Goal: Task Accomplishment & Management: Manage account settings

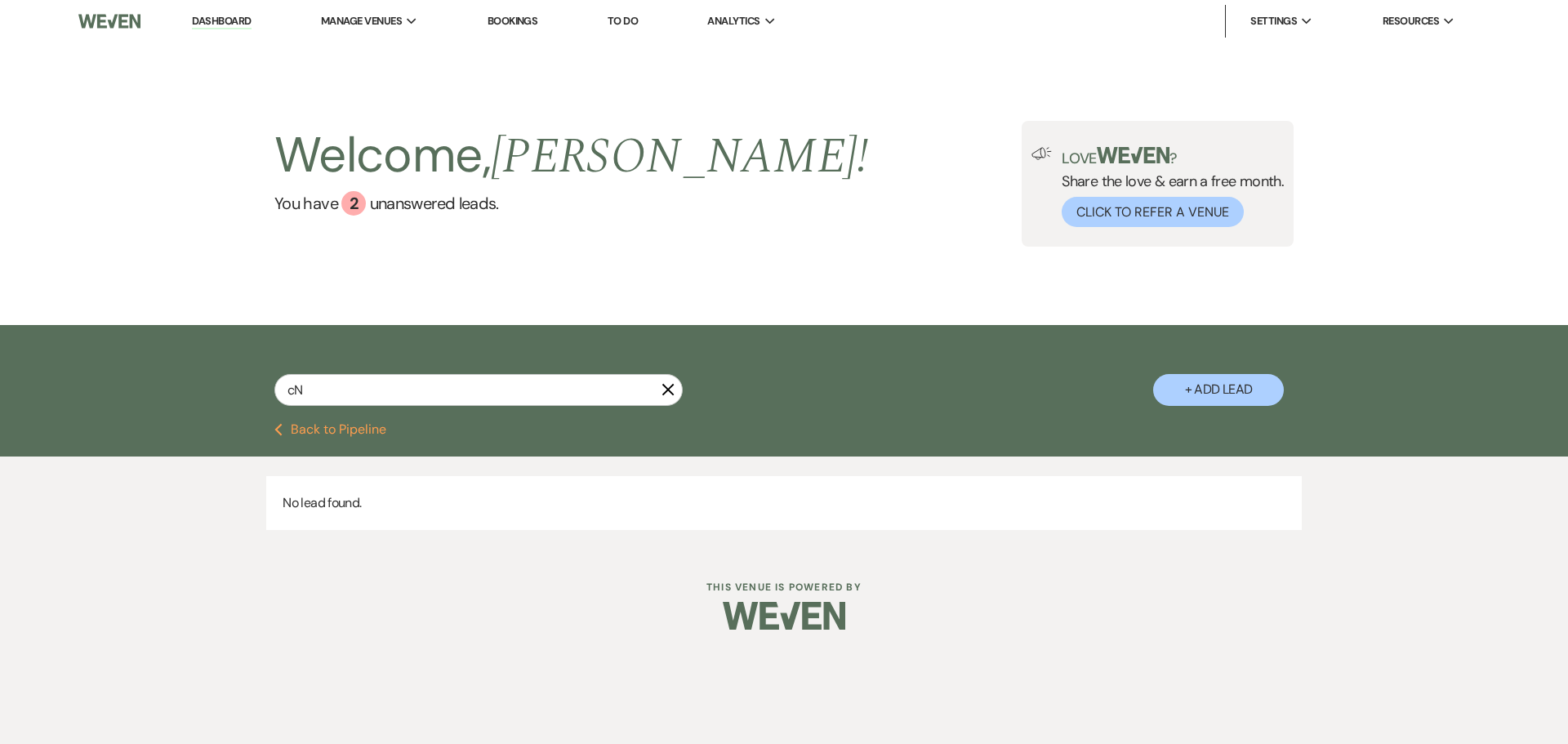
type input "c"
type input "CAND"
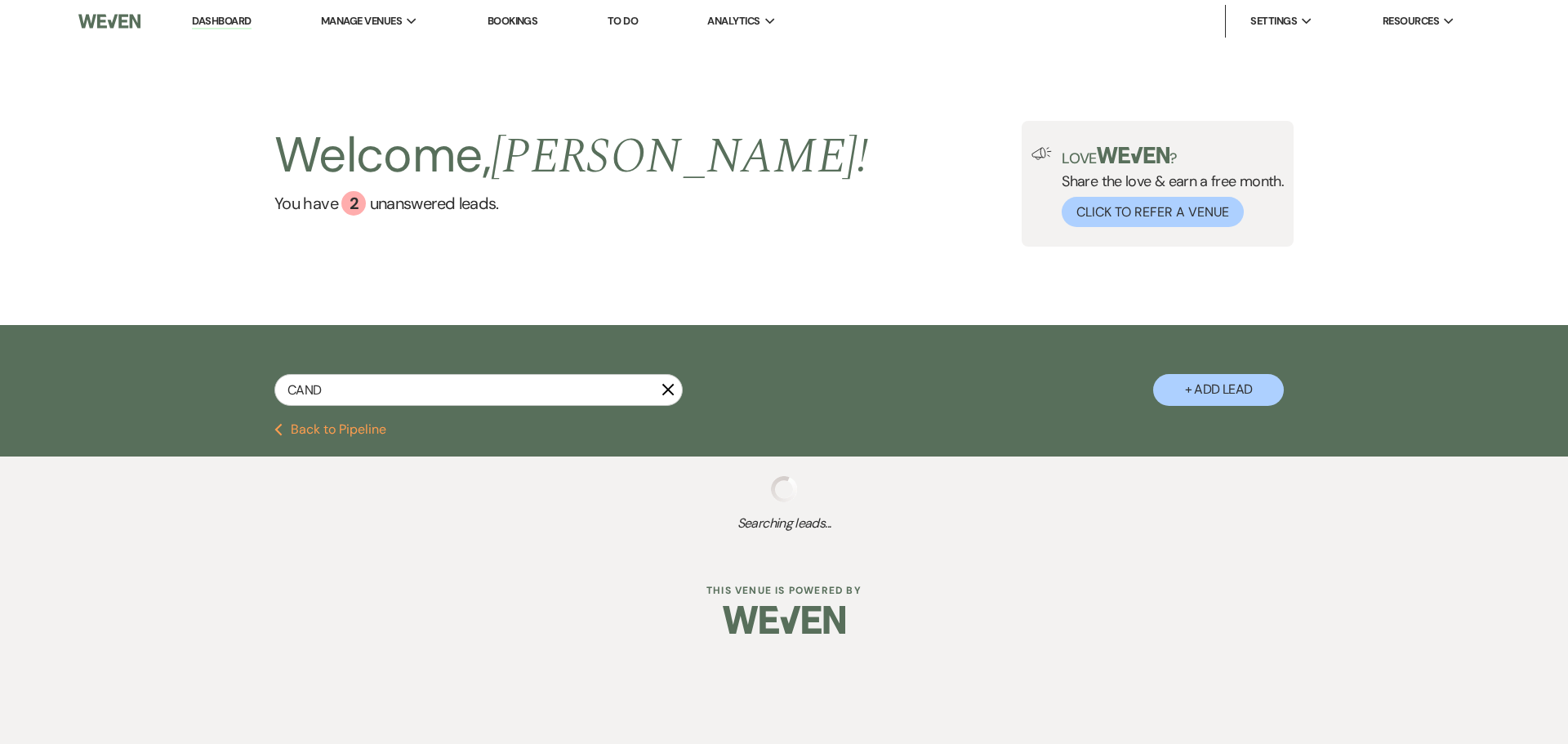
select select "8"
select select "10"
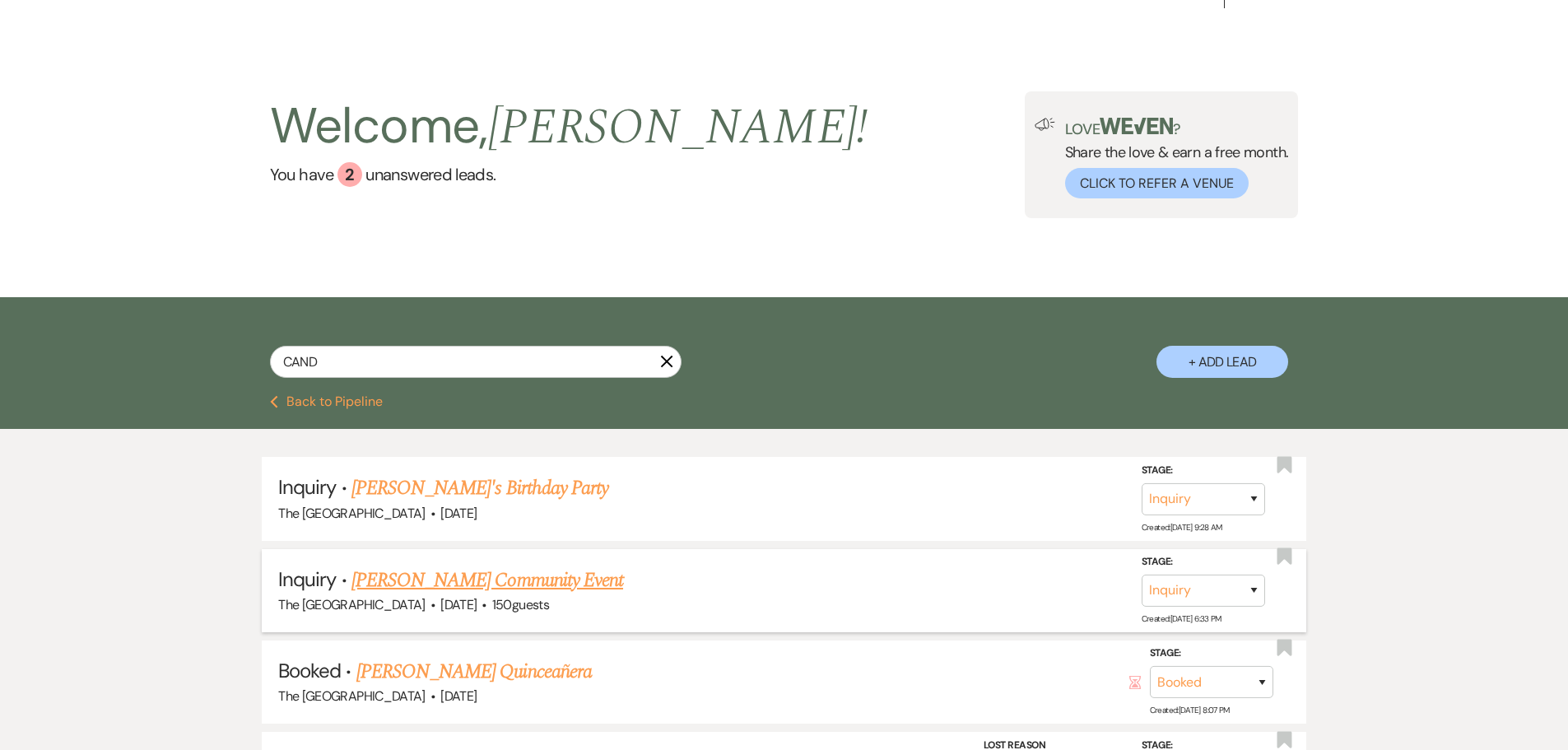
scroll to position [82, 0]
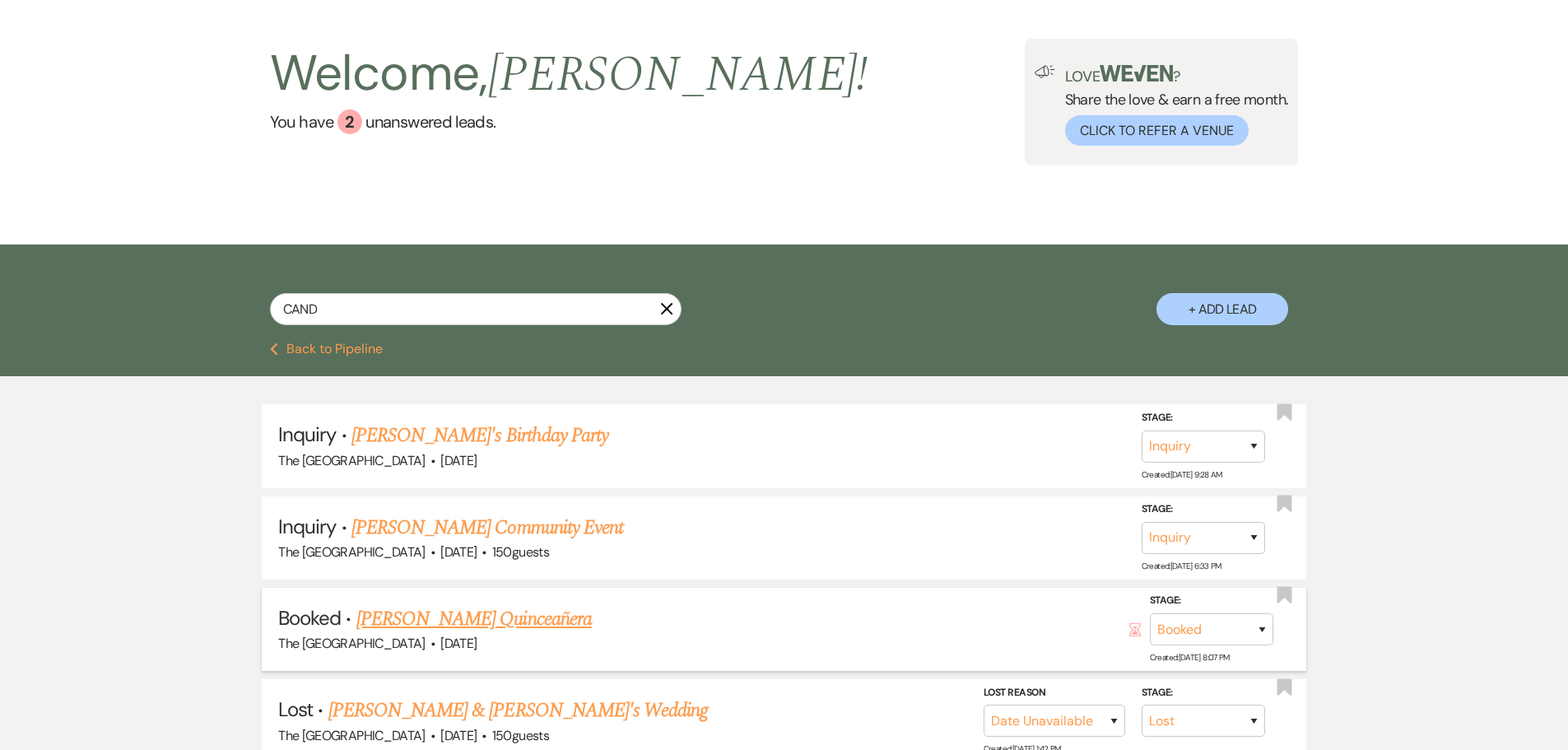
type input "CAND"
click at [570, 623] on link "[PERSON_NAME] Quinceañera" at bounding box center [474, 619] width 236 height 29
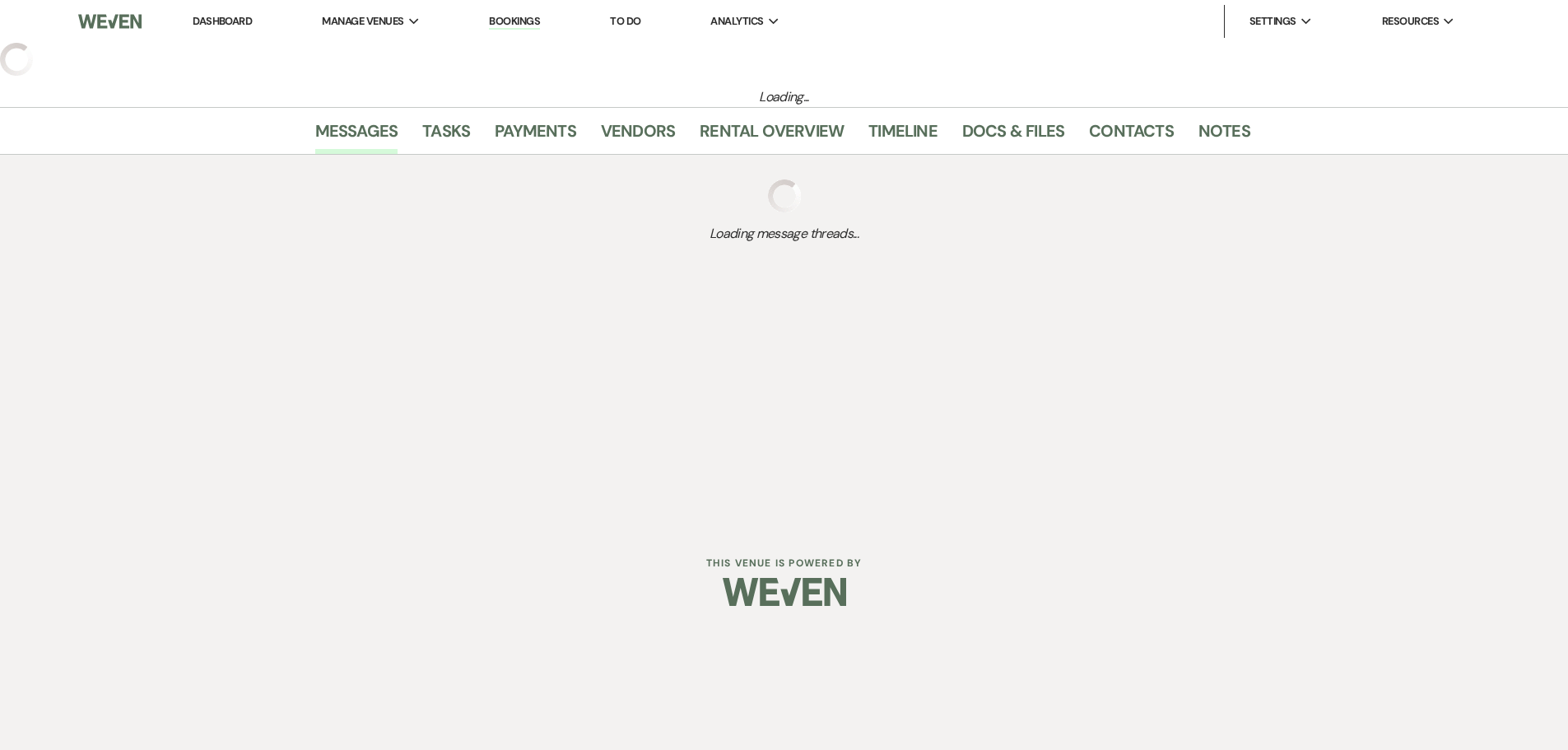
select select "5"
select select "15"
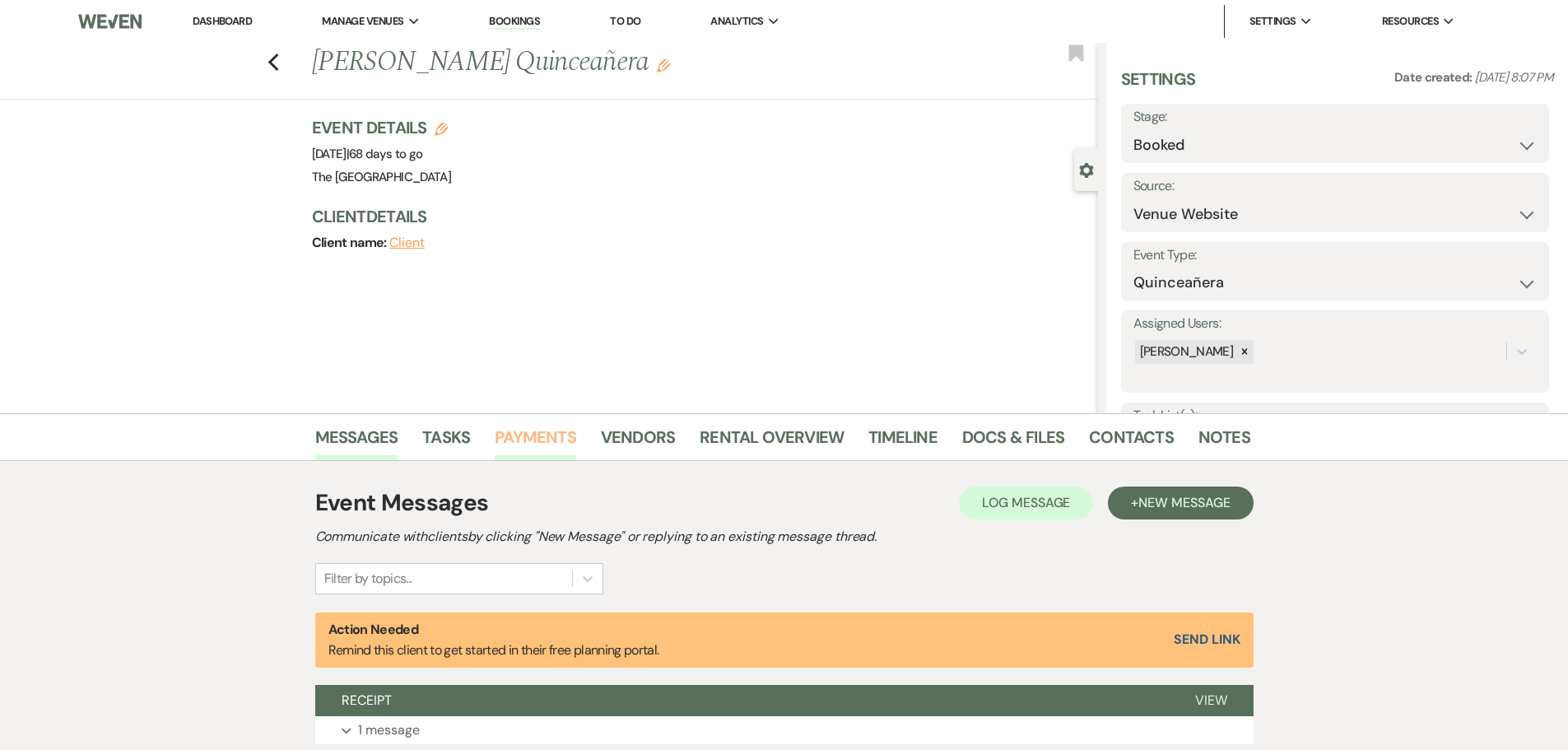
click at [560, 444] on link "Payments" at bounding box center [535, 442] width 81 height 36
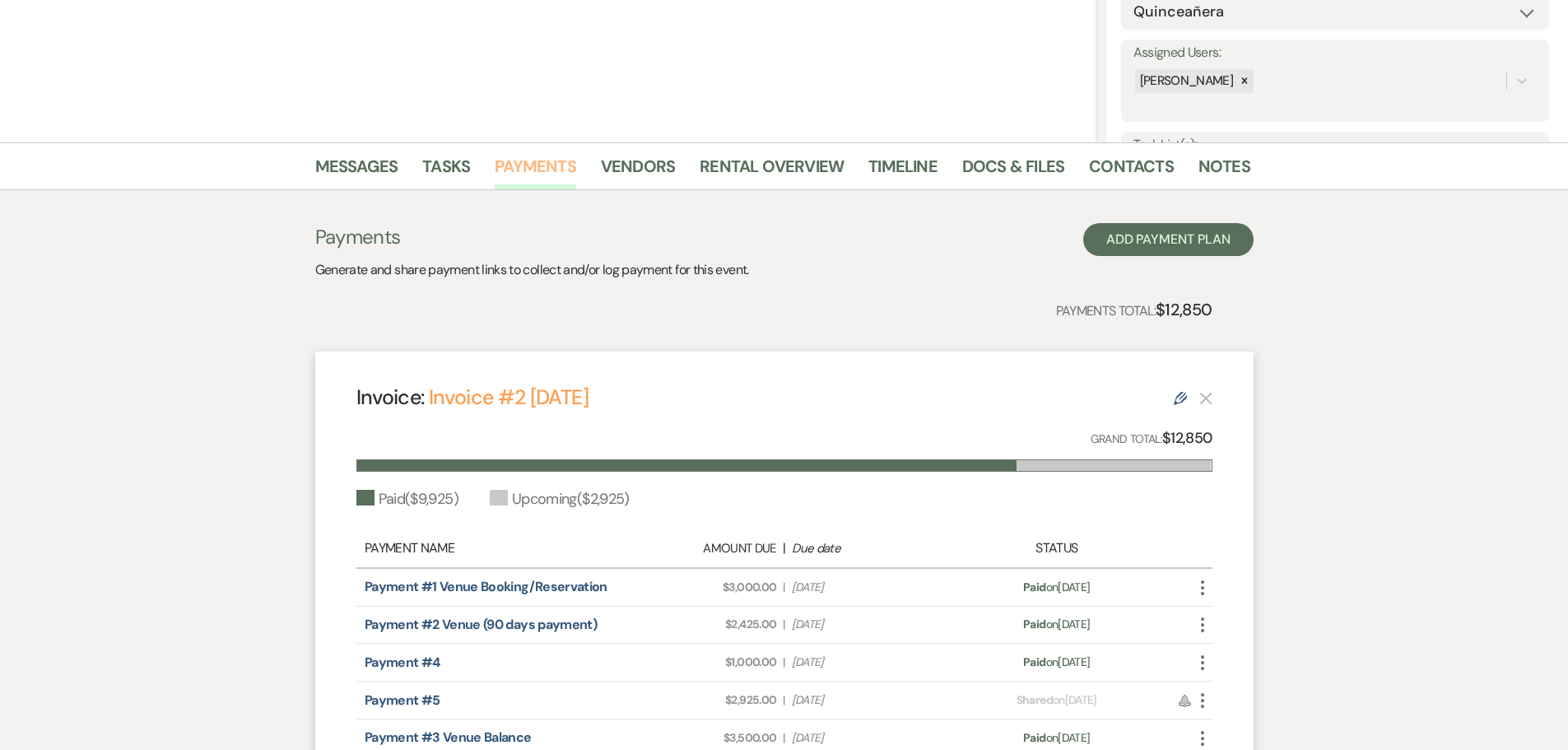
scroll to position [64, 0]
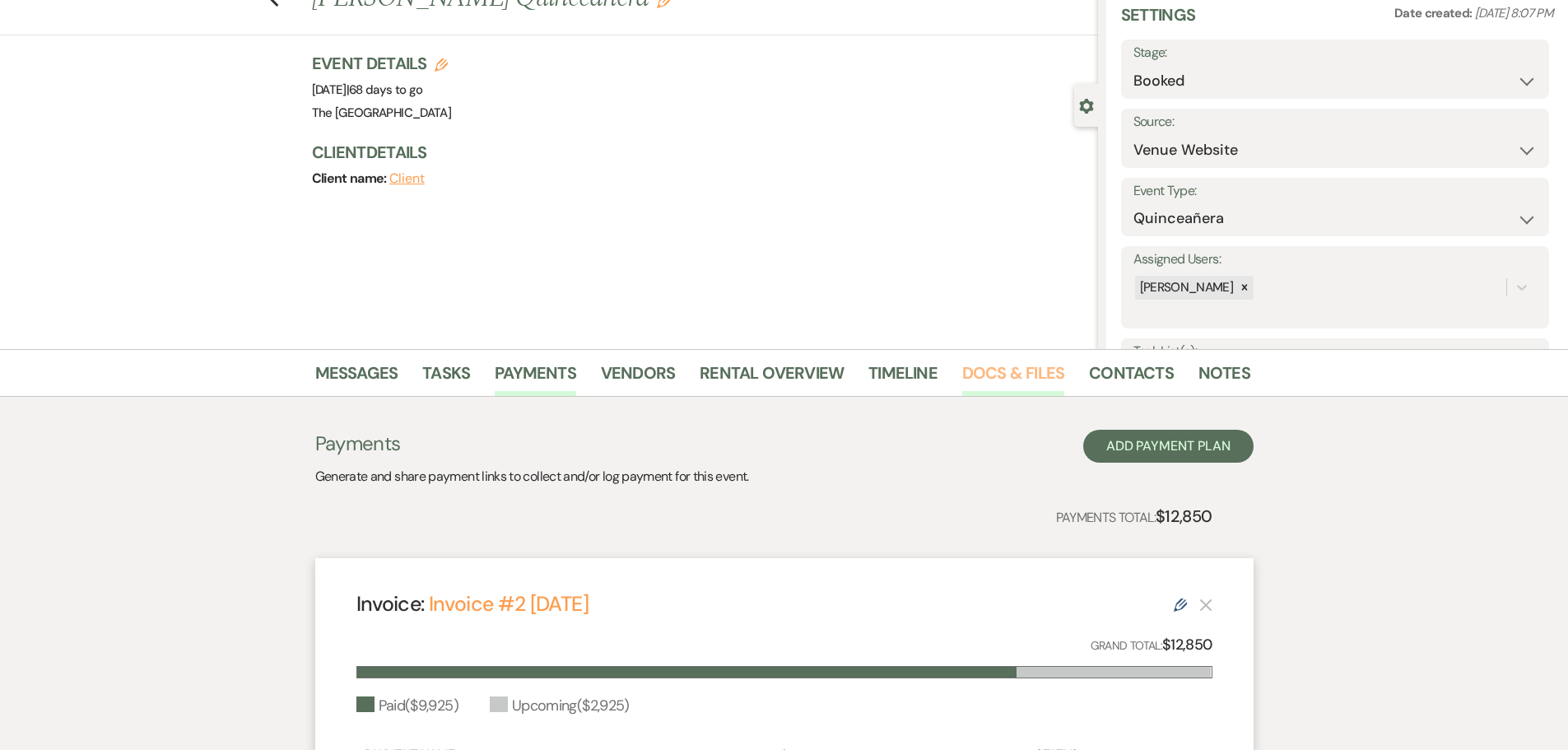
click at [1005, 381] on link "Docs & Files" at bounding box center [1013, 378] width 102 height 36
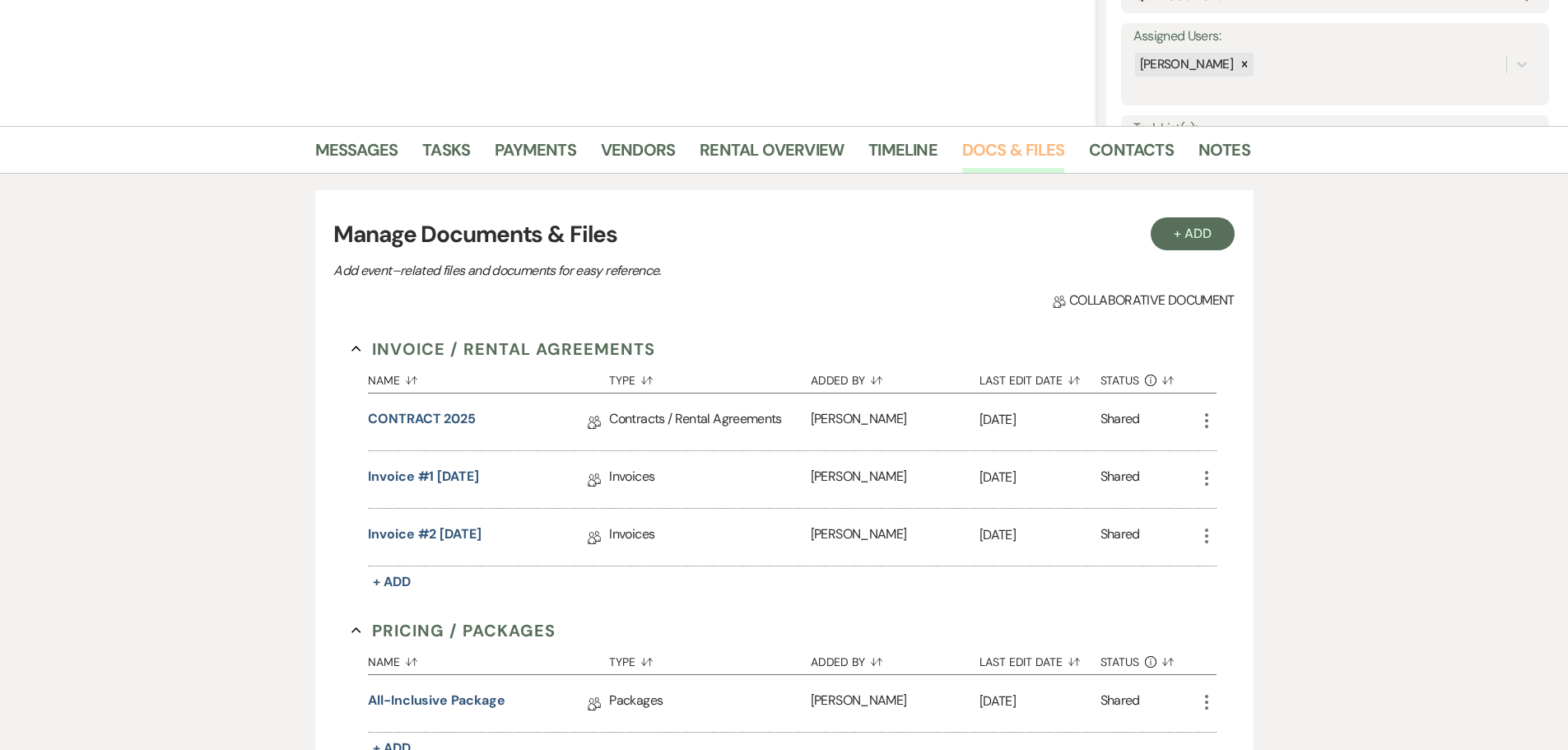
scroll to position [312, 0]
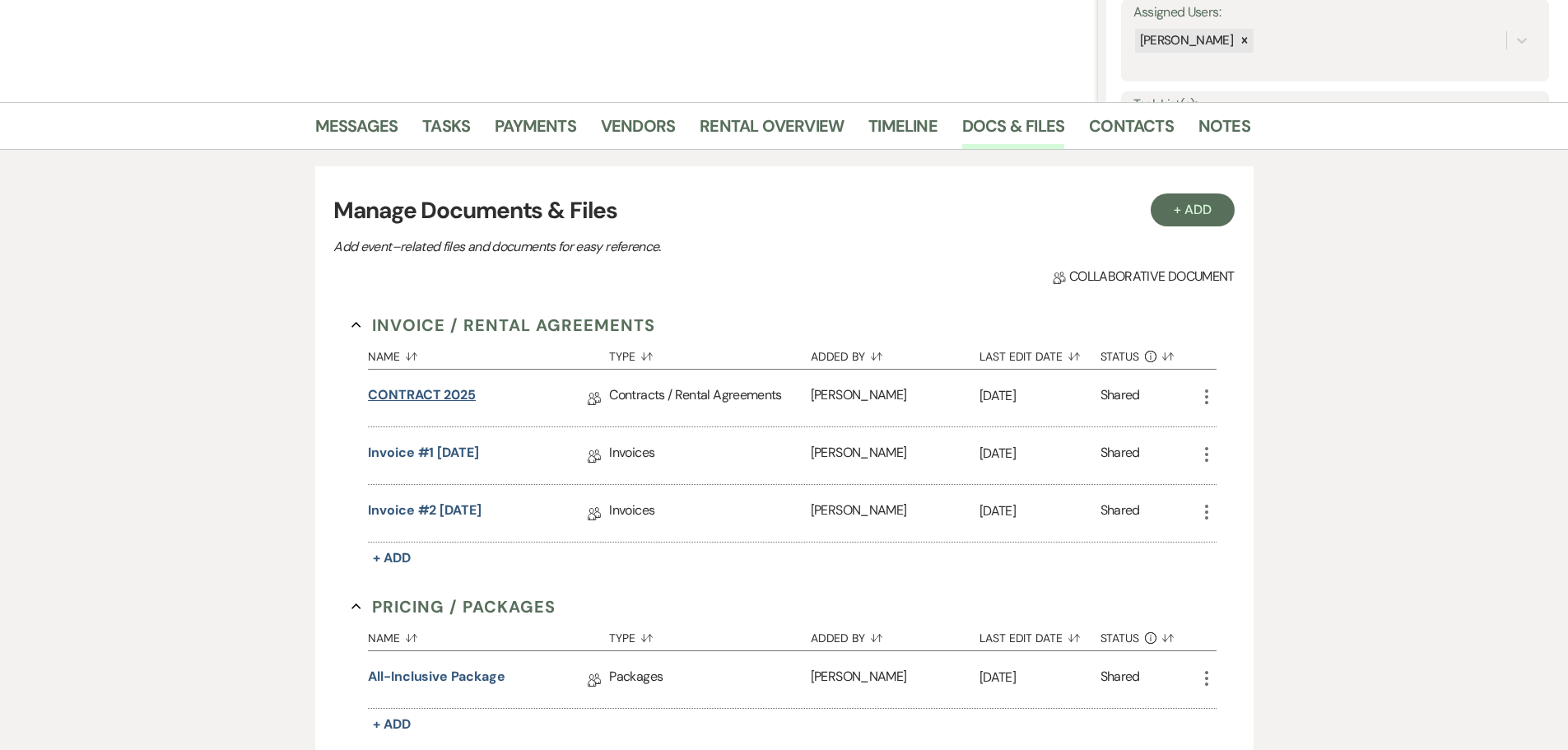
click at [428, 398] on link "CONTRACT 2025" at bounding box center [421, 398] width 108 height 26
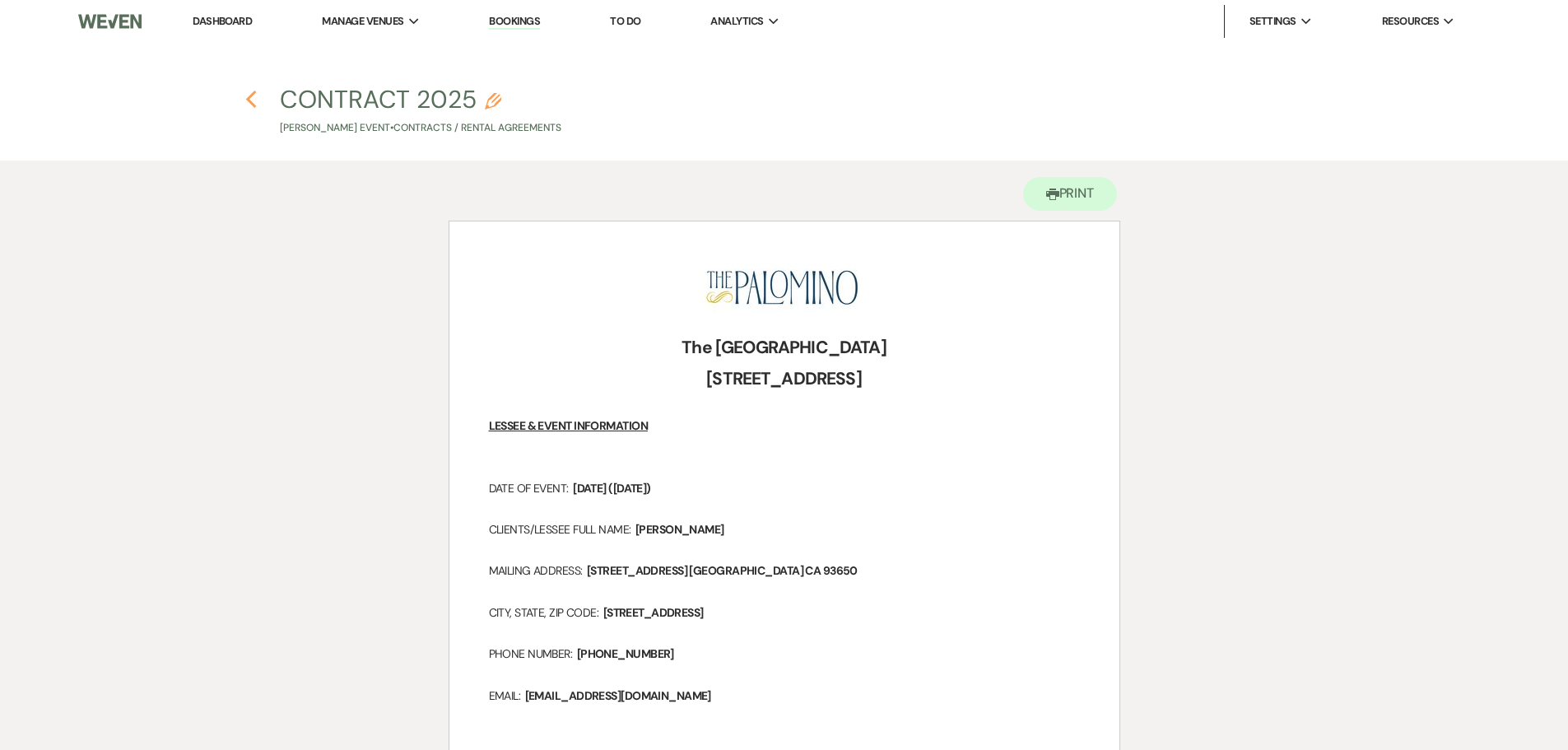
click at [249, 98] on use "button" at bounding box center [251, 99] width 10 height 18
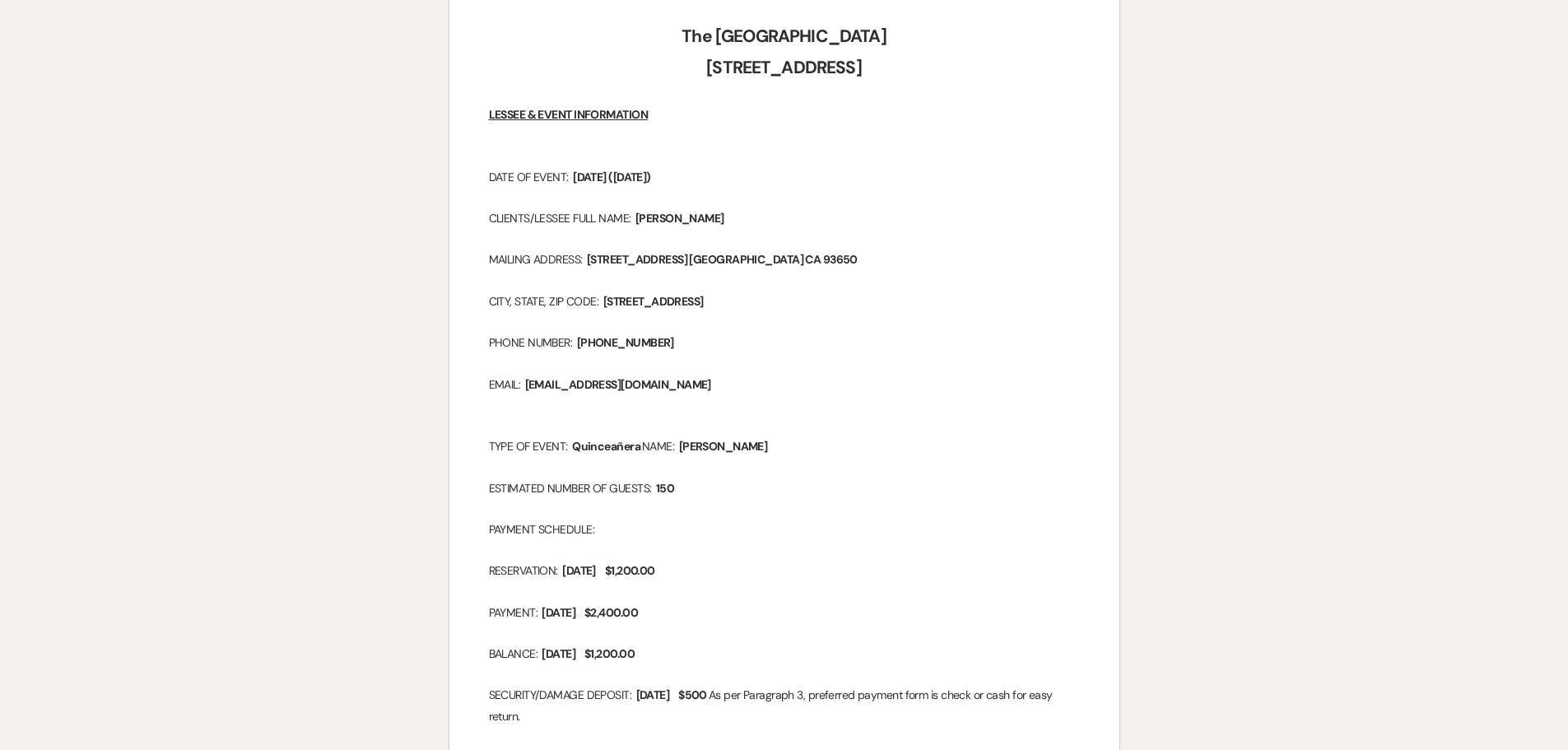
select select "5"
select select "15"
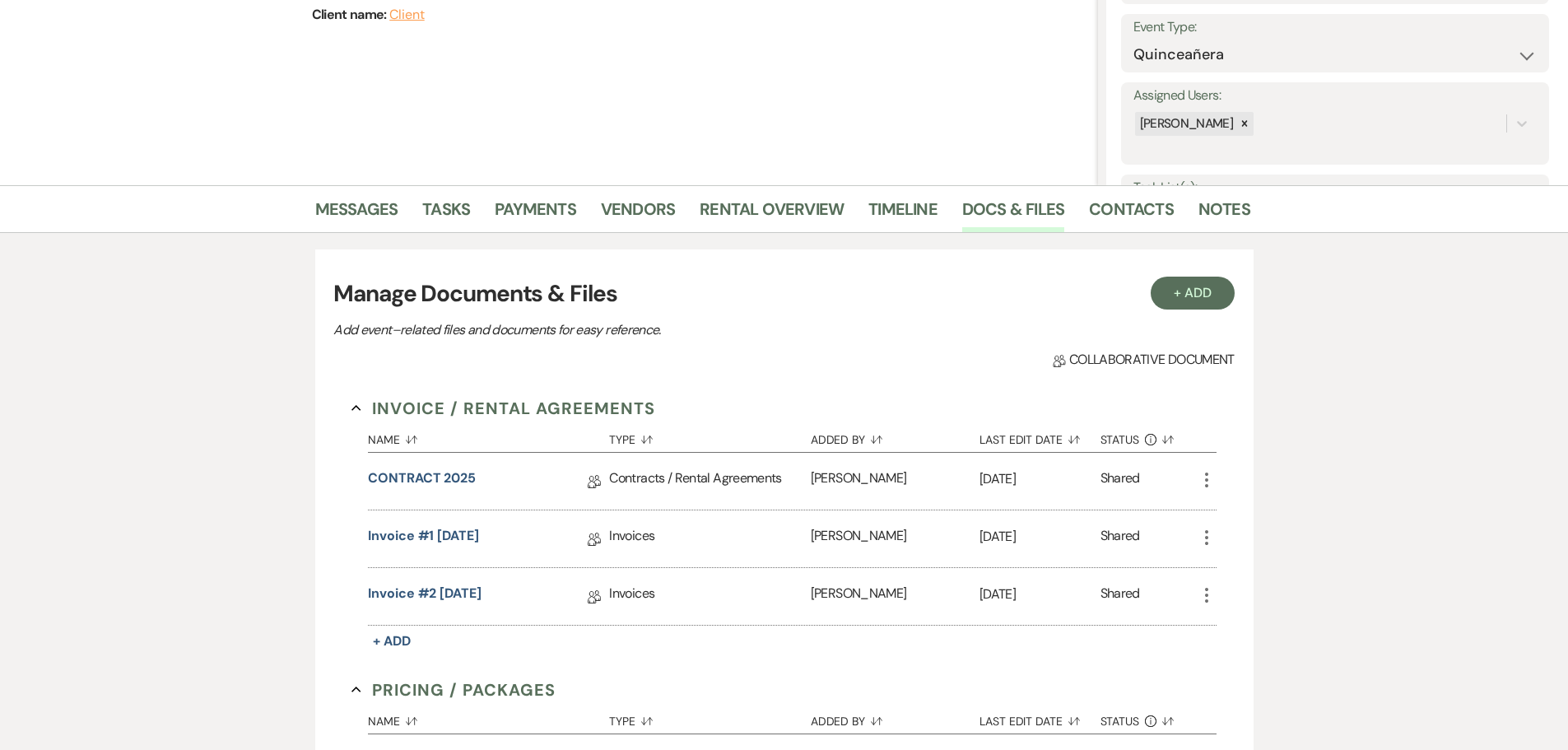
scroll to position [64, 0]
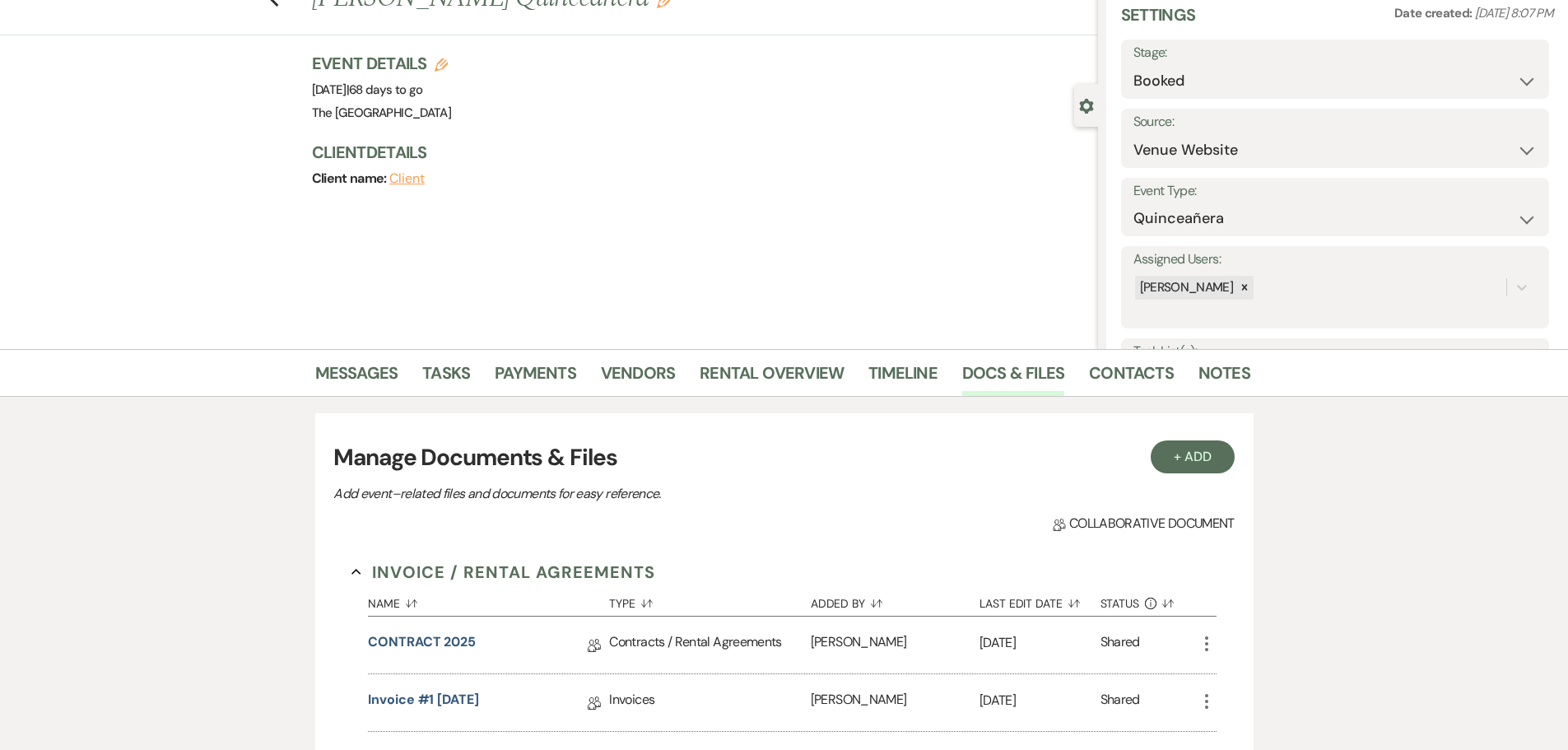
click at [738, 740] on div "Invoices" at bounding box center [709, 760] width 201 height 57
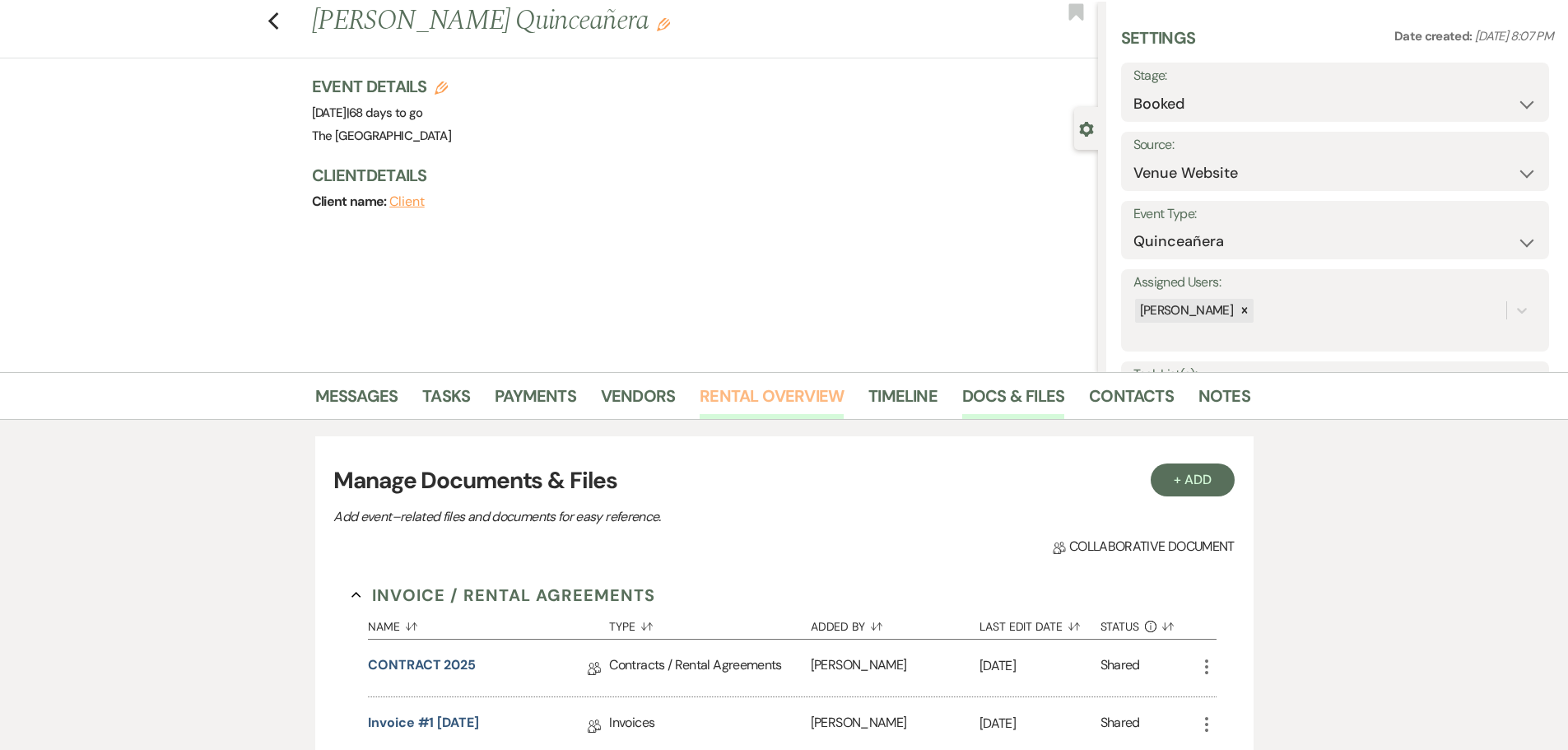
scroll to position [0, 0]
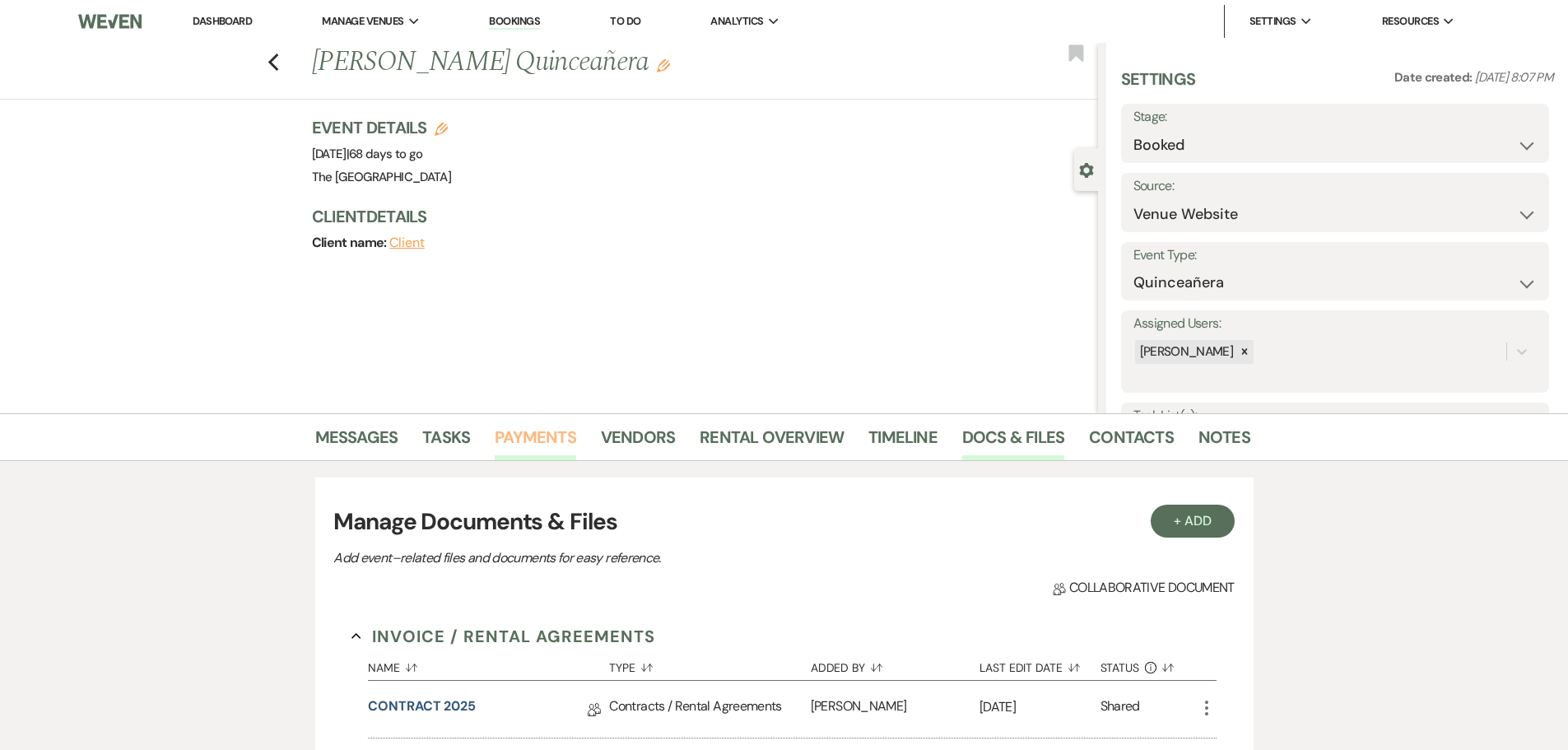
click at [542, 440] on link "Payments" at bounding box center [535, 442] width 81 height 36
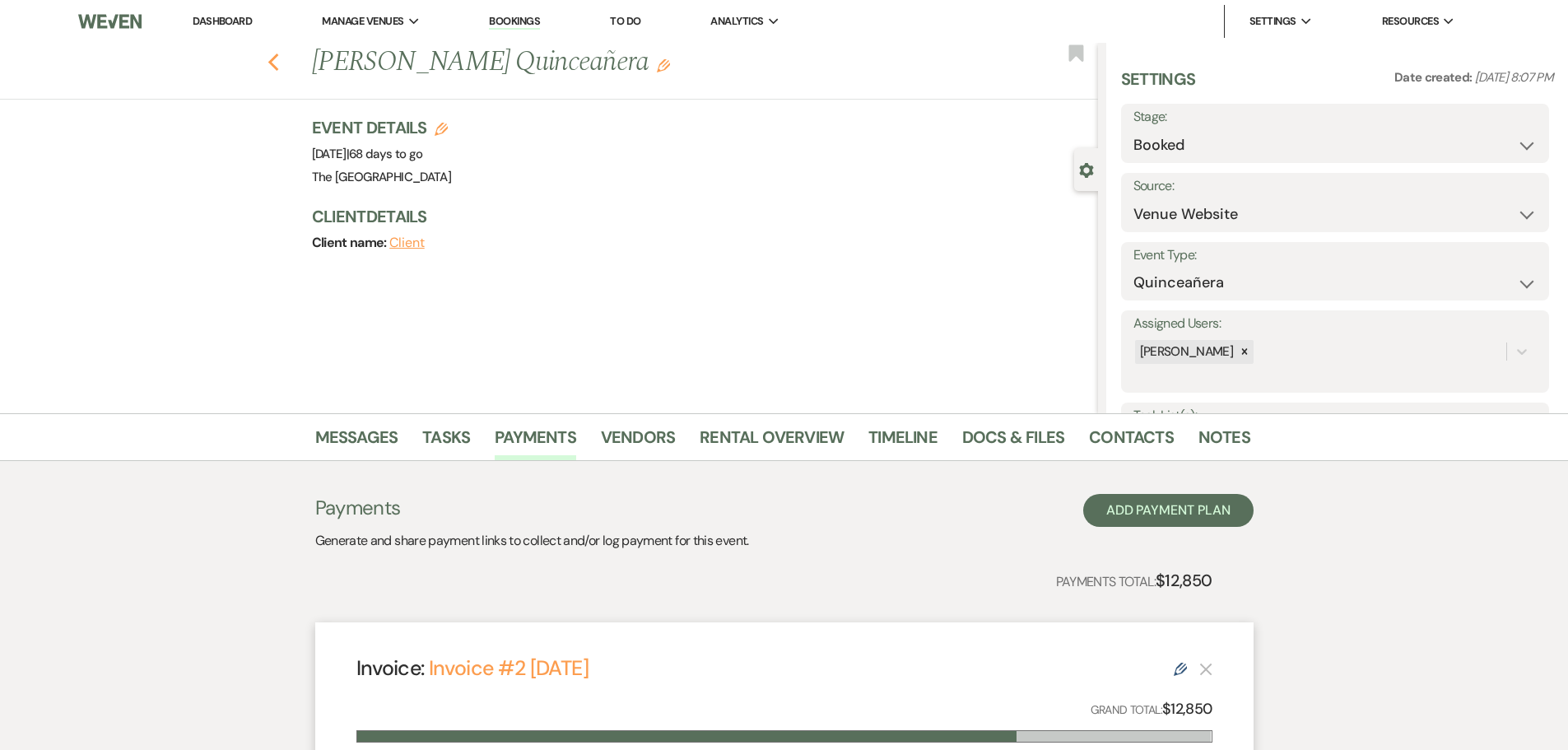
click at [275, 68] on icon "Previous" at bounding box center [274, 62] width 12 height 20
select select "8"
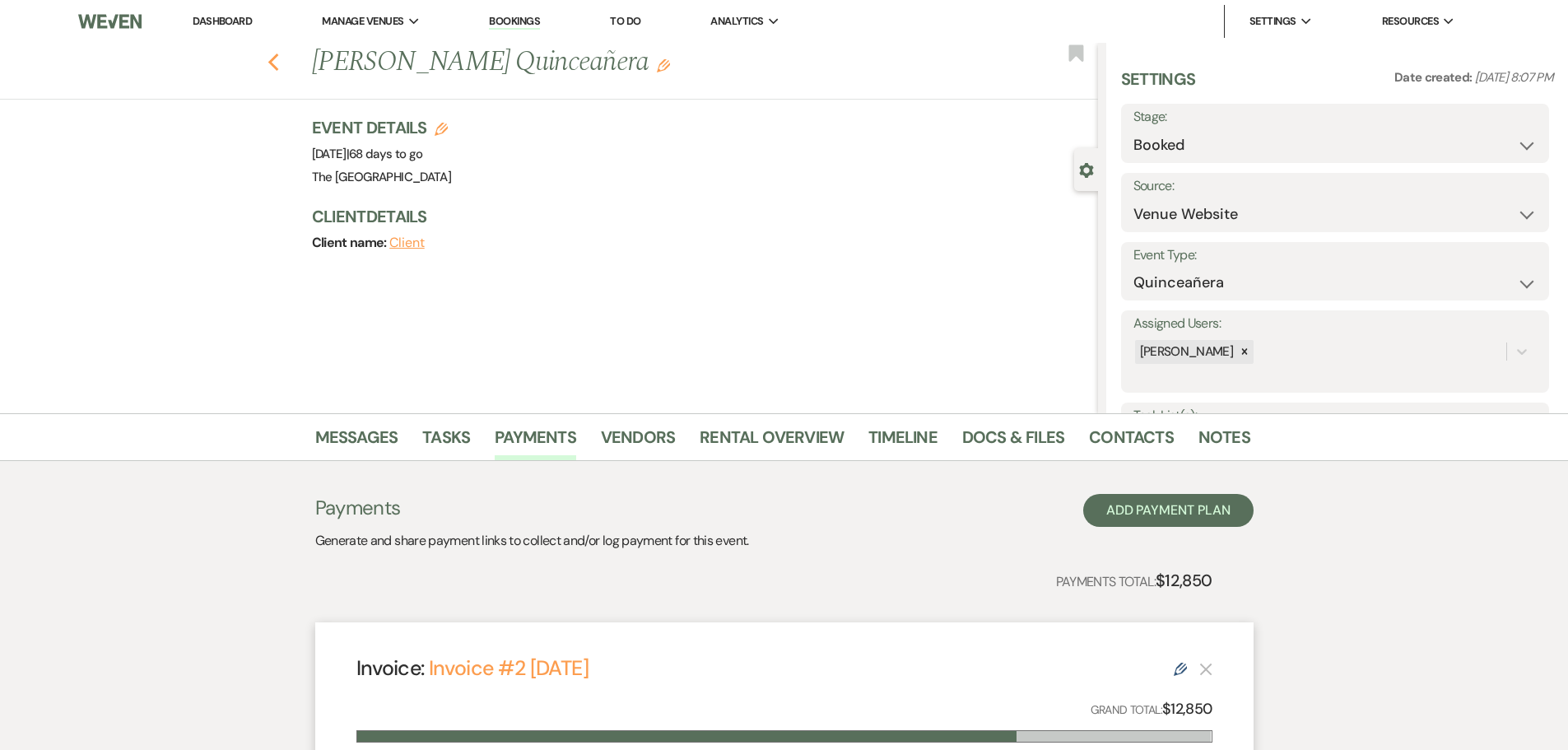
select select "10"
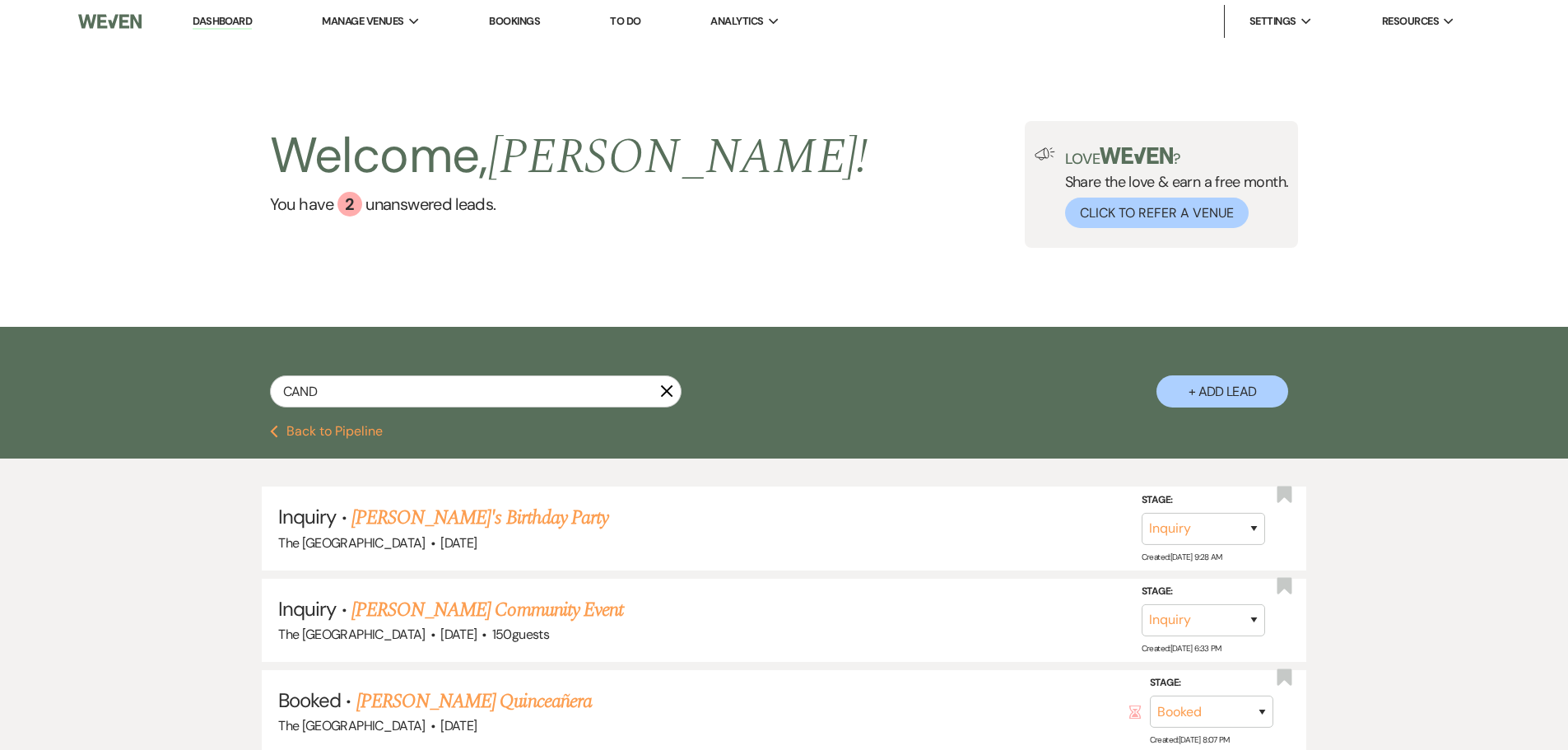
click at [240, 19] on link "Dashboard" at bounding box center [222, 22] width 60 height 16
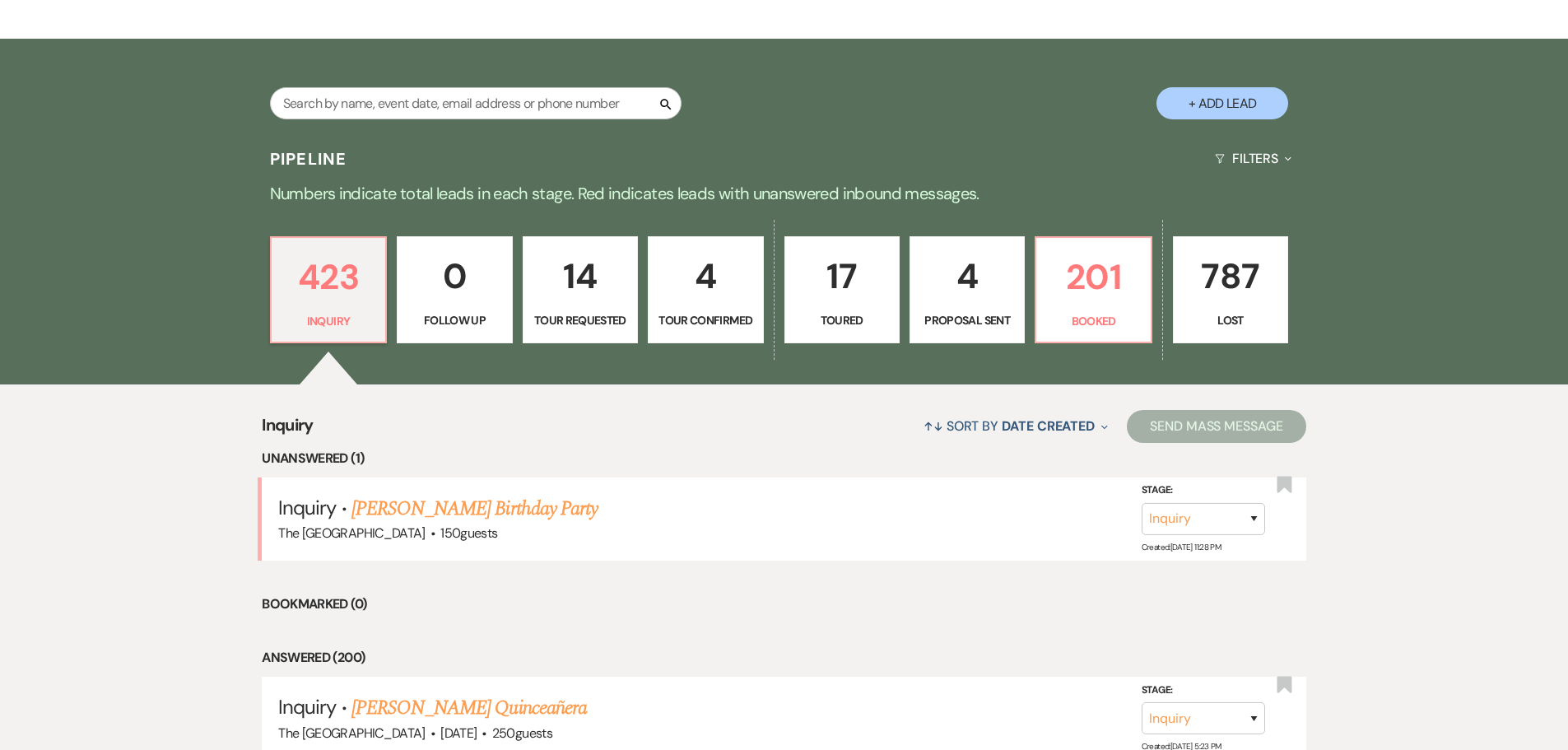
scroll to position [329, 0]
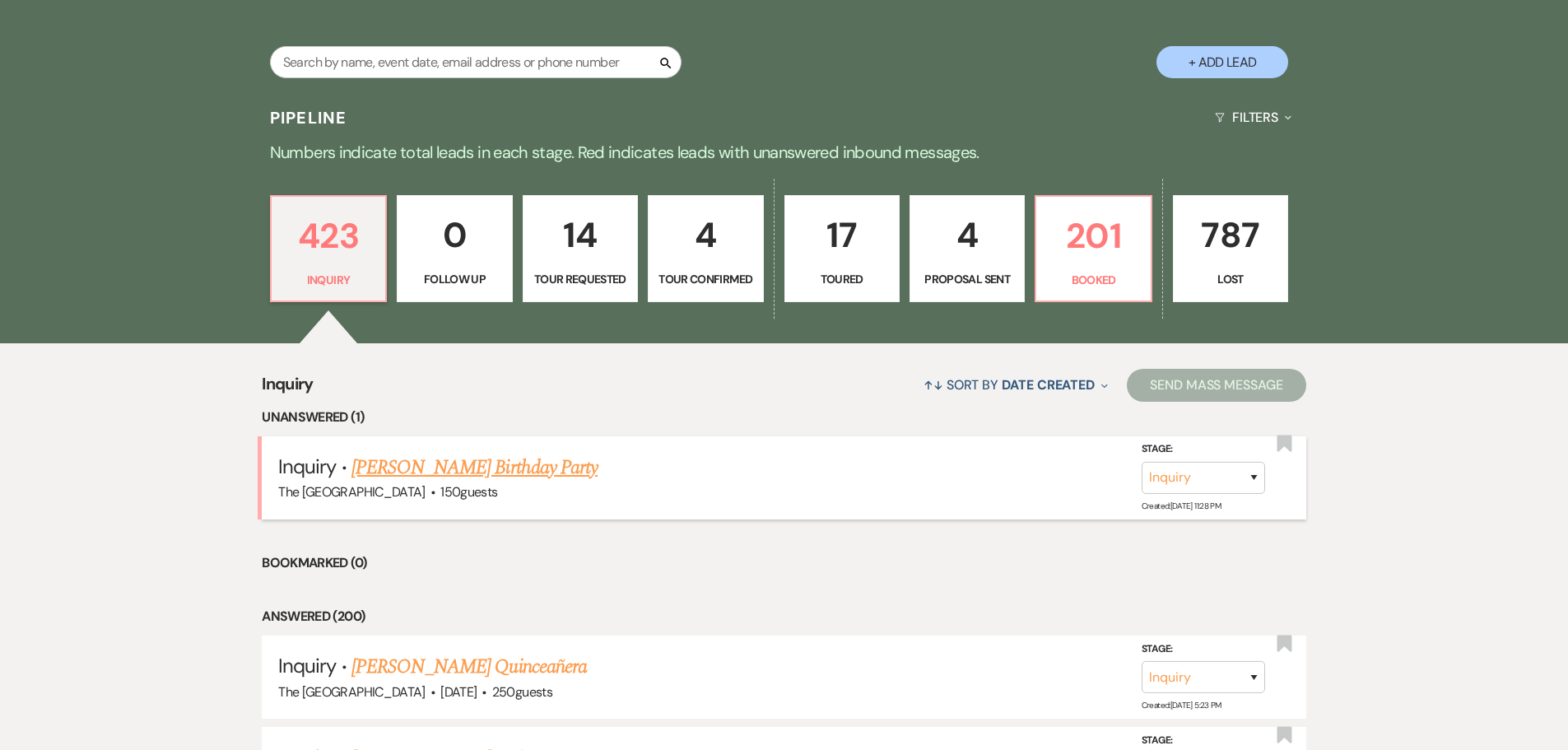
click at [479, 463] on link "[PERSON_NAME] Birthday Party" at bounding box center [474, 468] width 246 height 29
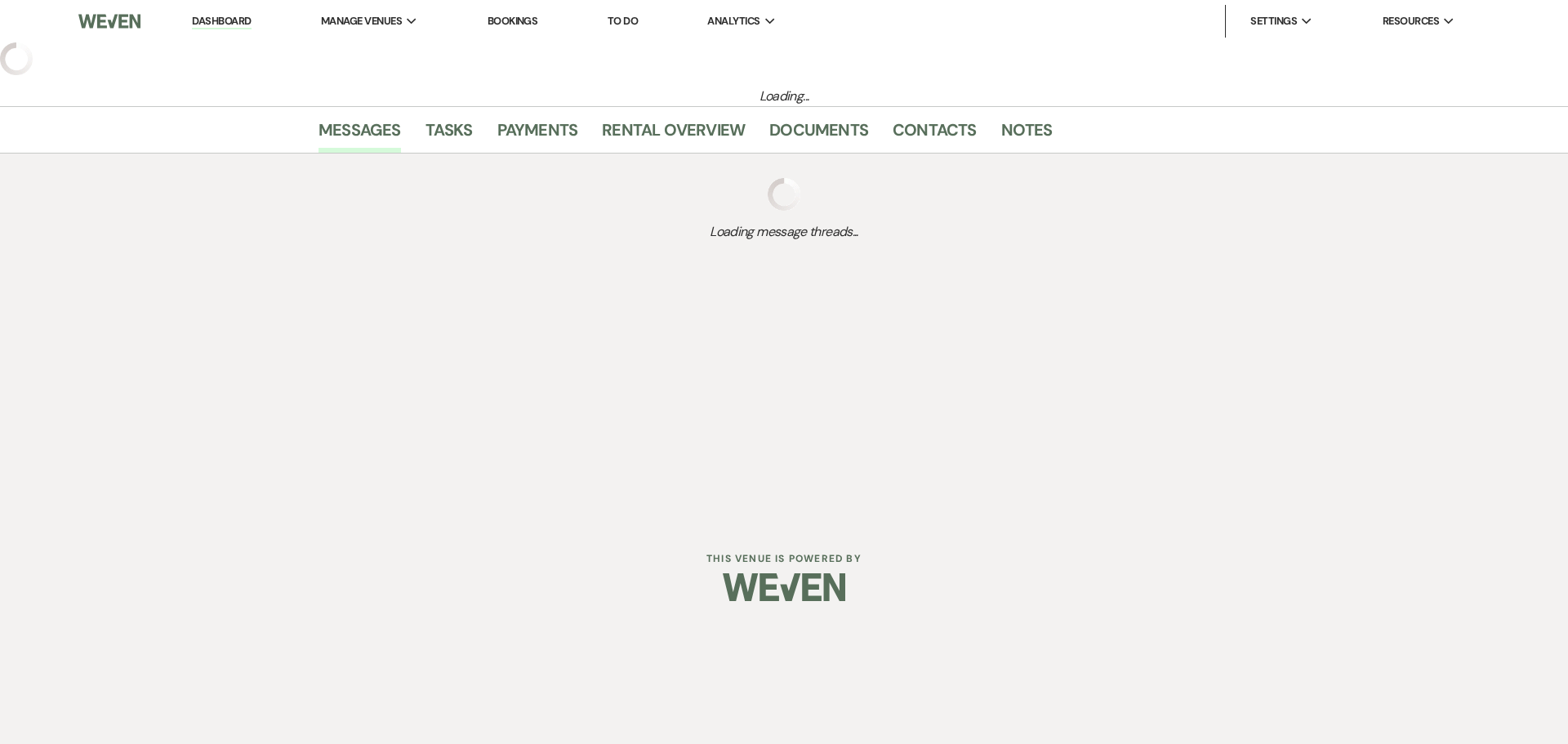
select select "5"
select select "4"
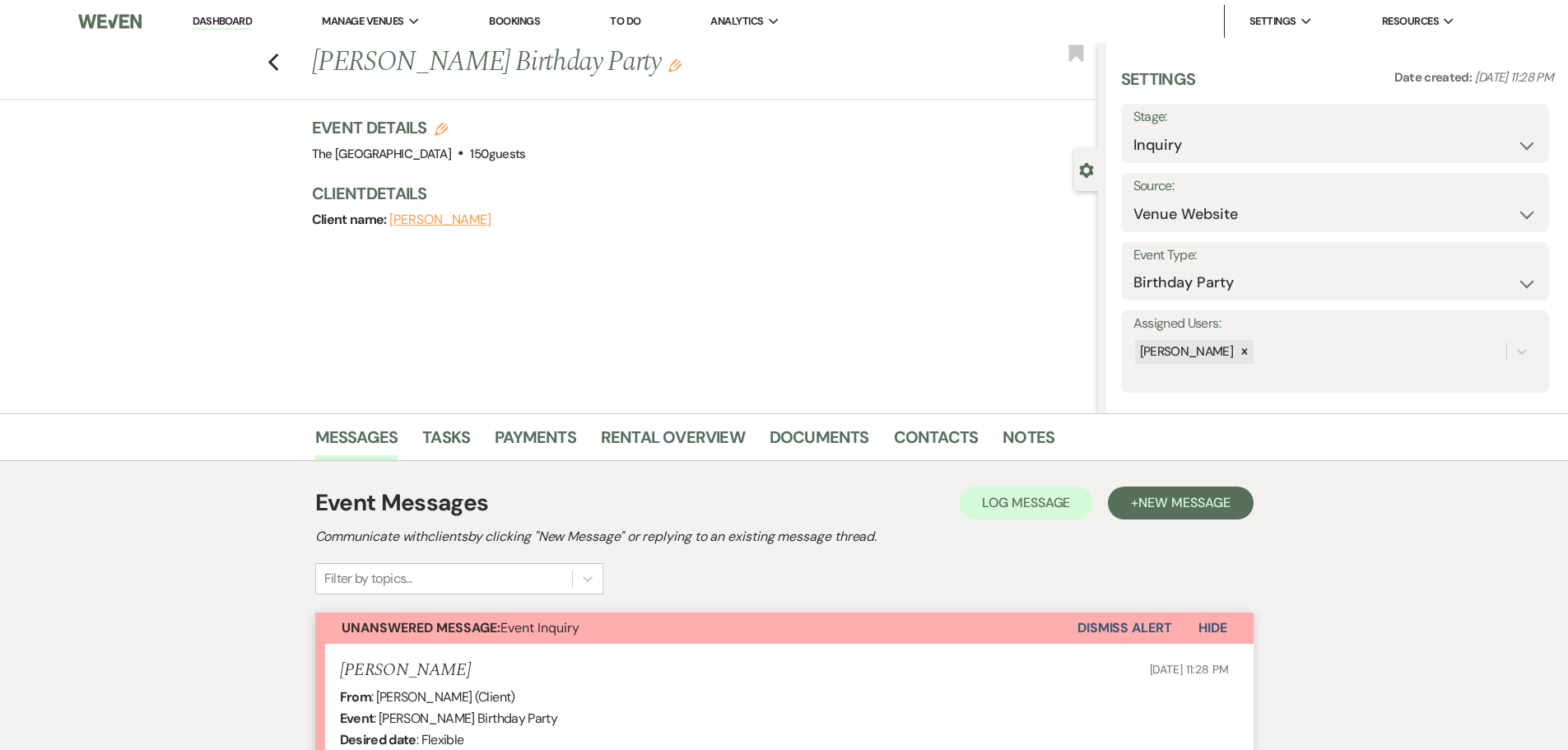
scroll to position [329, 0]
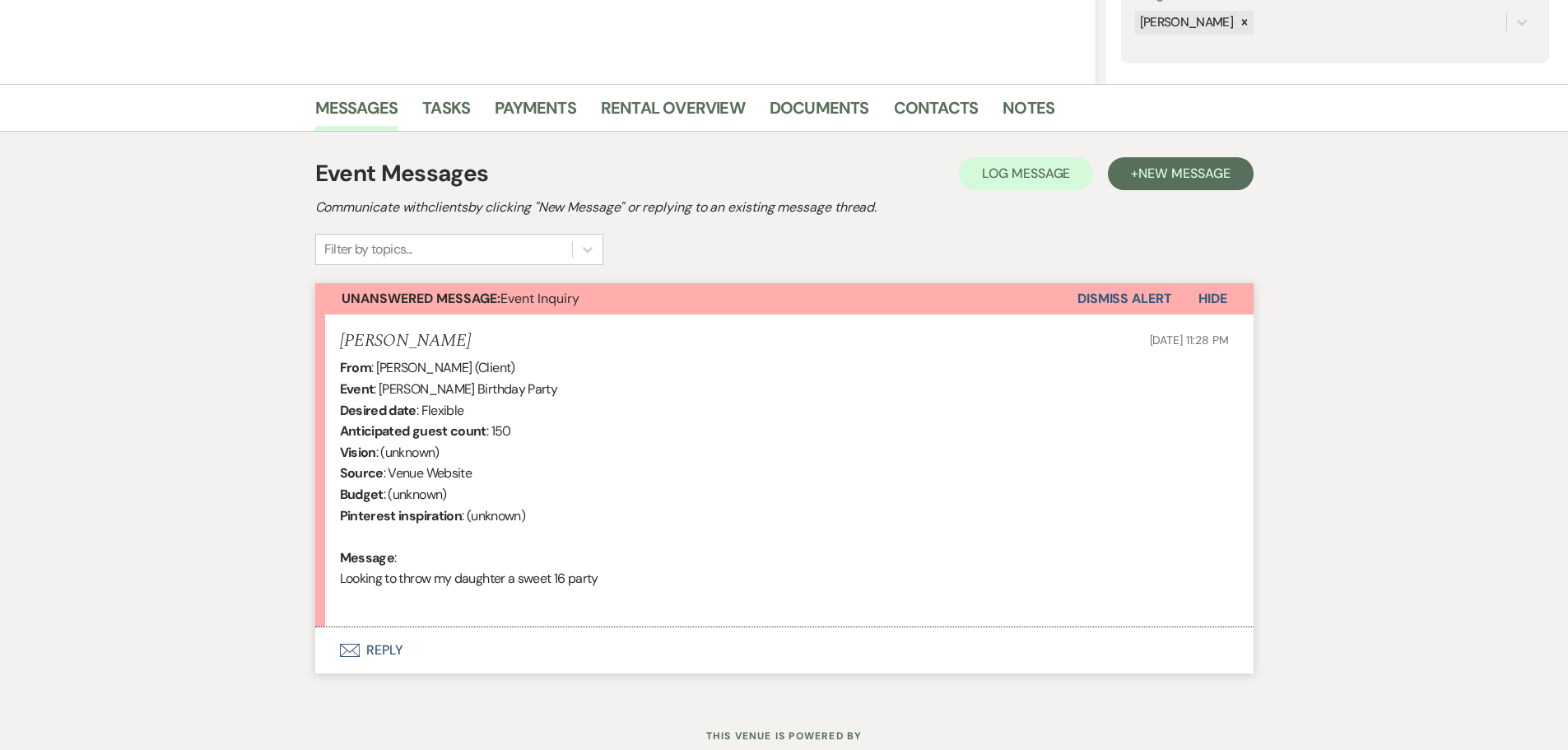
click at [390, 652] on button "Envelope Reply" at bounding box center [784, 650] width 938 height 46
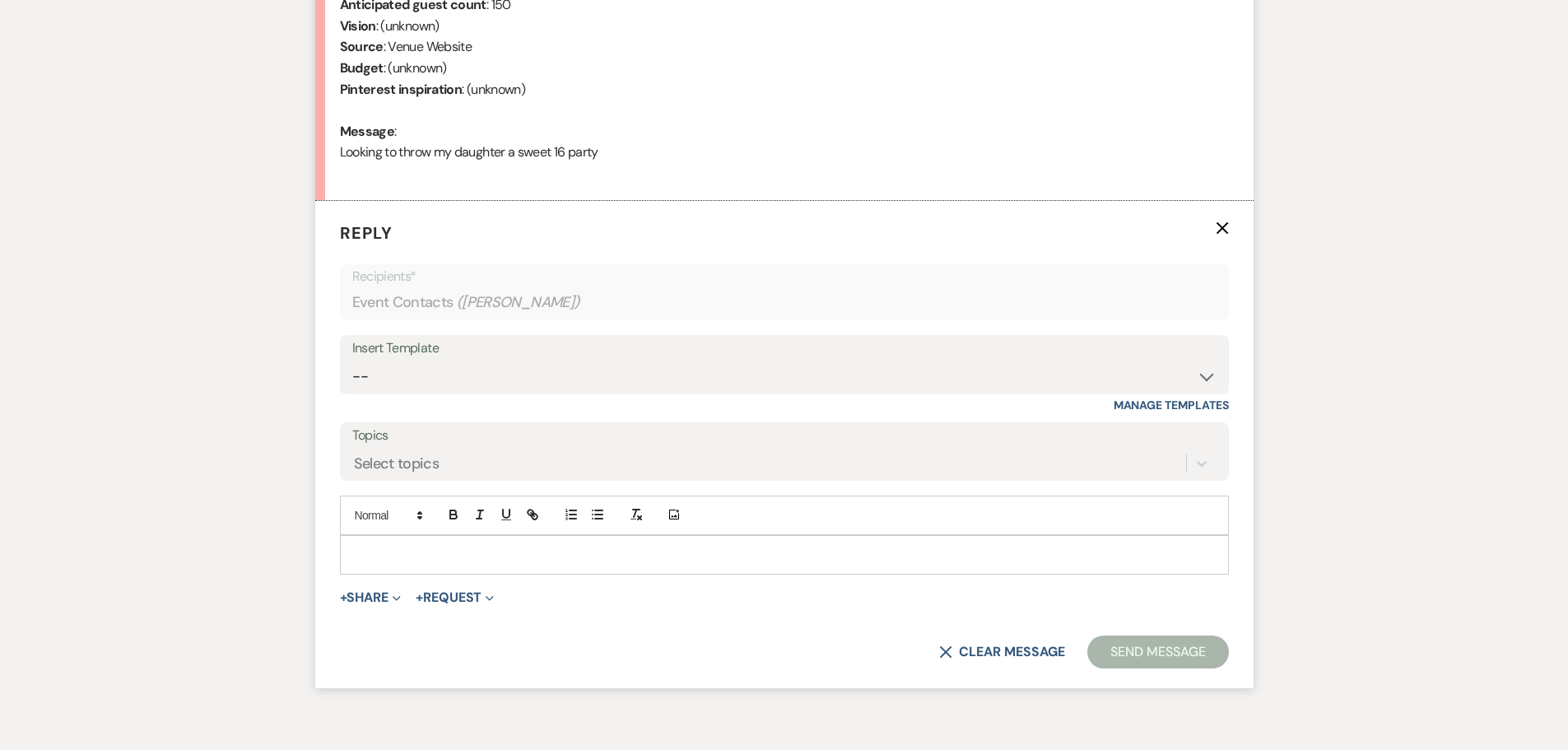
scroll to position [758, 0]
click at [506, 378] on select "-- Ammenities and Pricing Follow Up SCHEDULED TOUR Inquiring on date Booked Add…" at bounding box center [784, 374] width 864 height 32
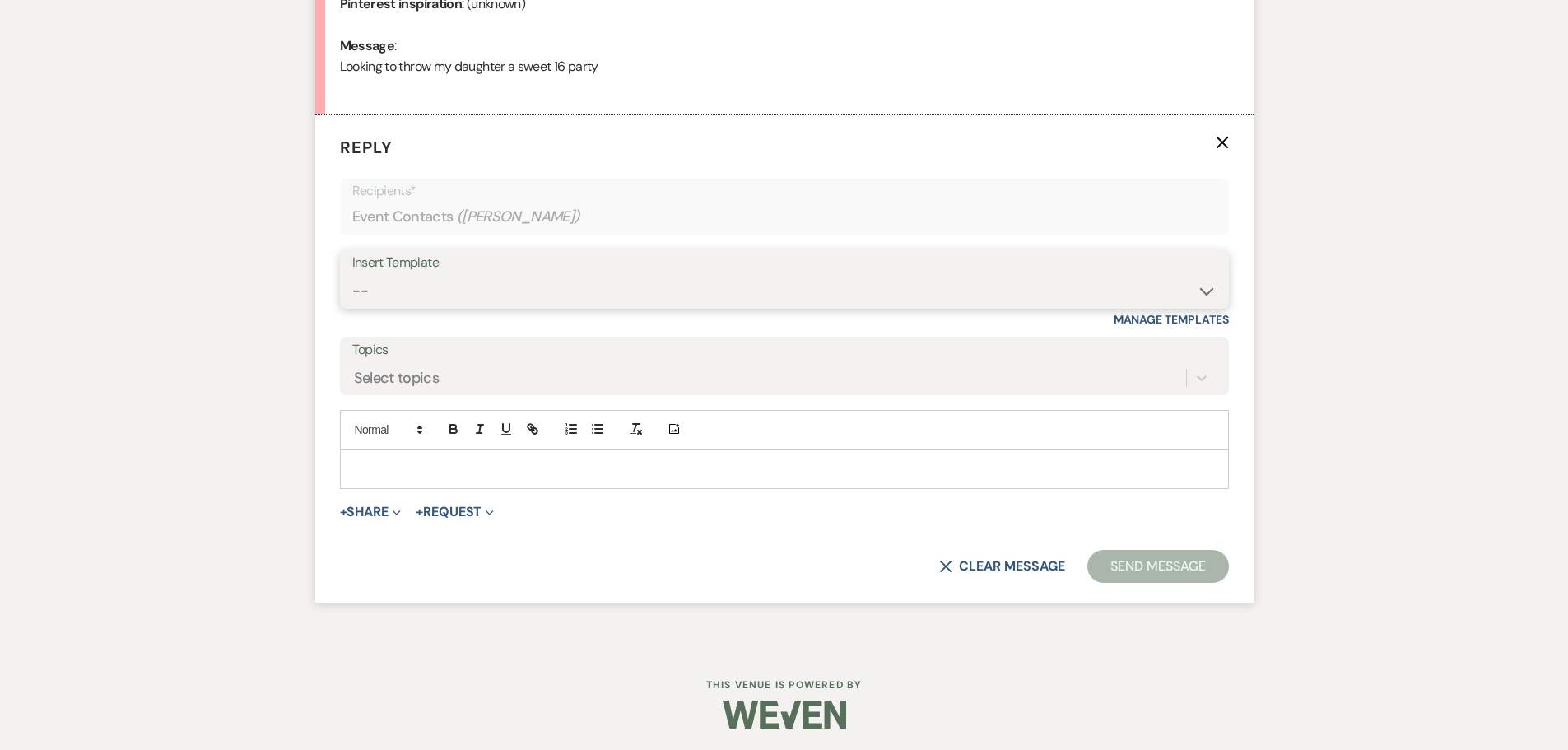
scroll to position [845, 0]
click at [540, 283] on select "-- Ammenities and Pricing Follow Up SCHEDULED TOUR Inquiring on date Booked Add…" at bounding box center [784, 287] width 864 height 32
select select "4455"
click at [352, 272] on select "-- Ammenities and Pricing Follow Up SCHEDULED TOUR Inquiring on date Booked Add…" at bounding box center [784, 287] width 864 height 32
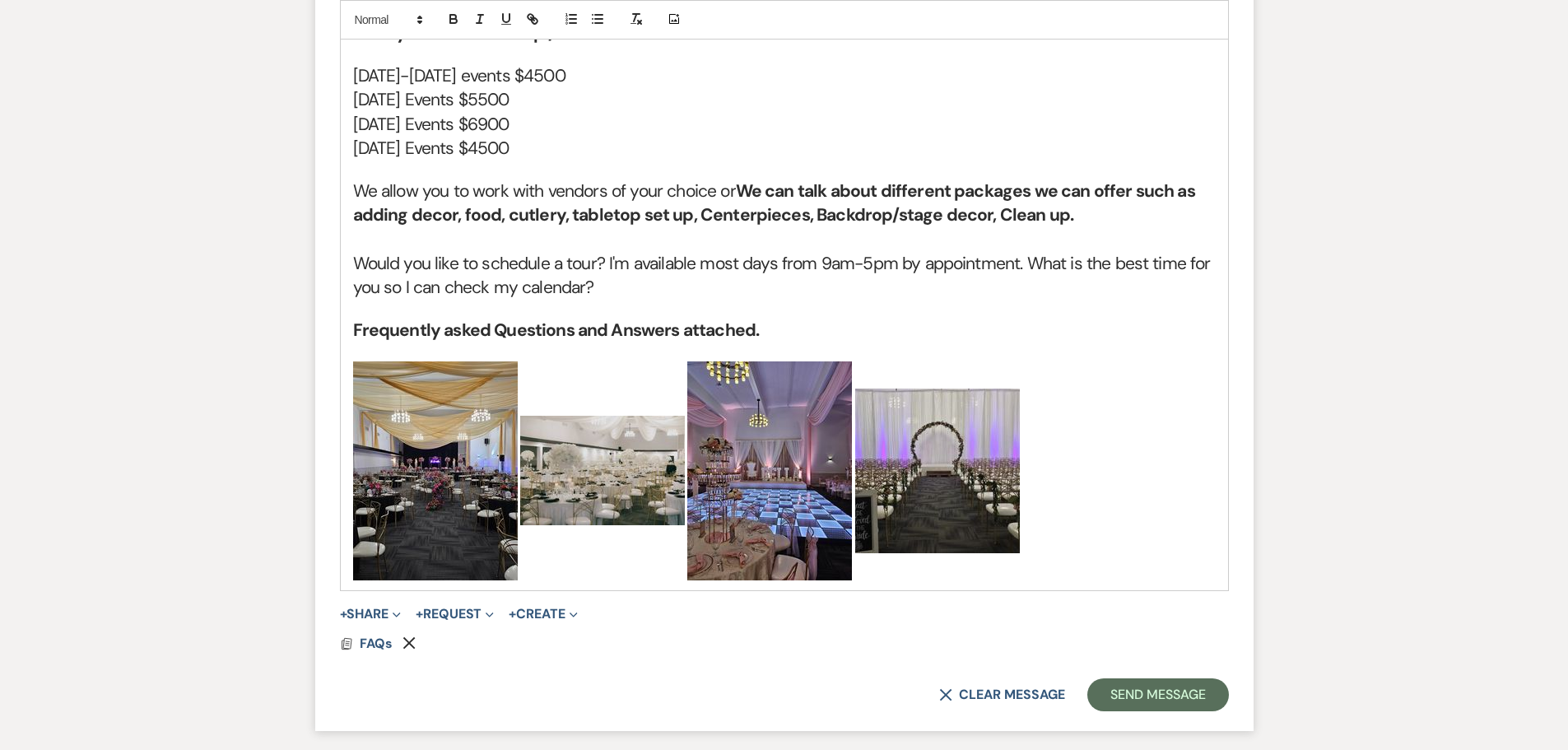
scroll to position [2984, 0]
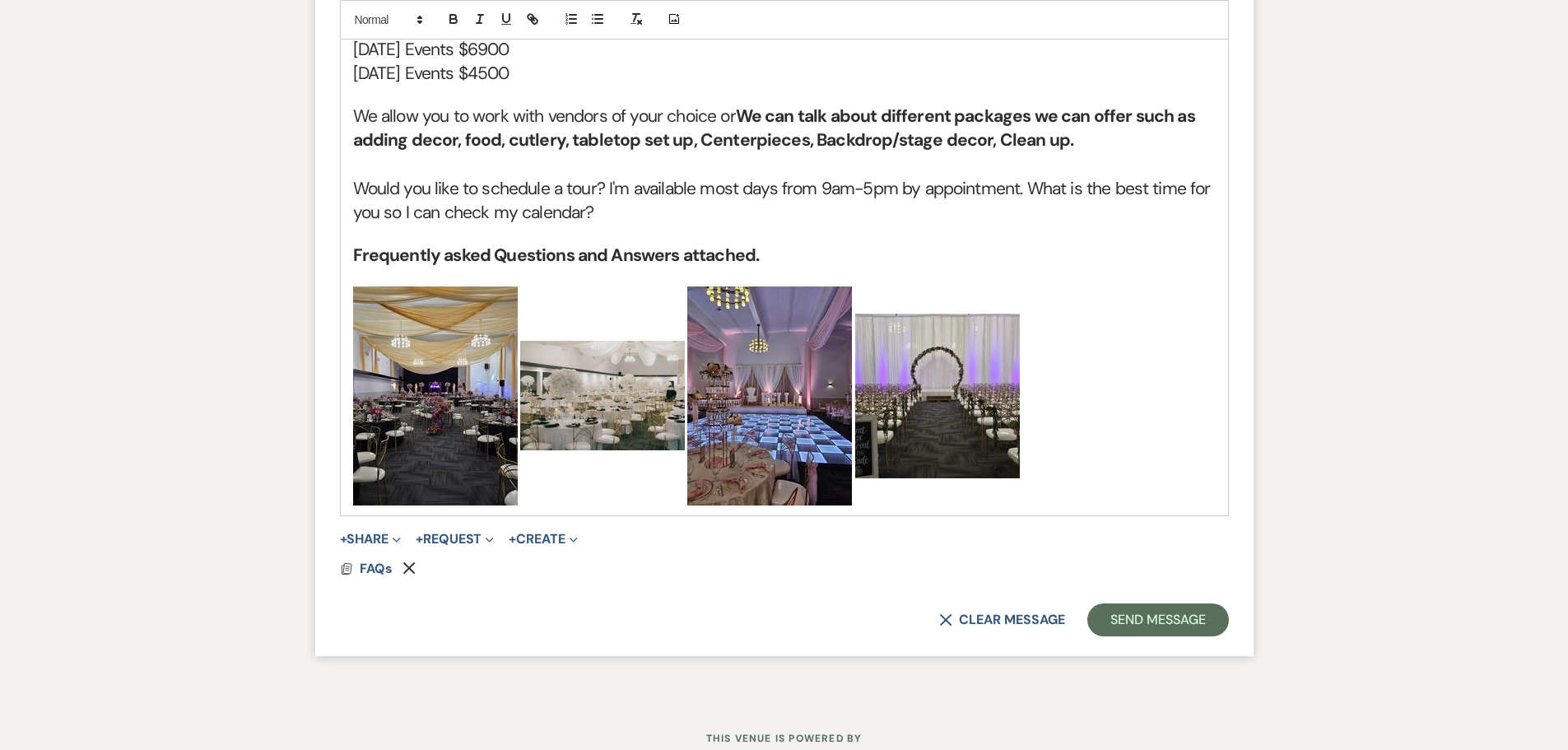
click at [407, 562] on use "button" at bounding box center [409, 568] width 12 height 12
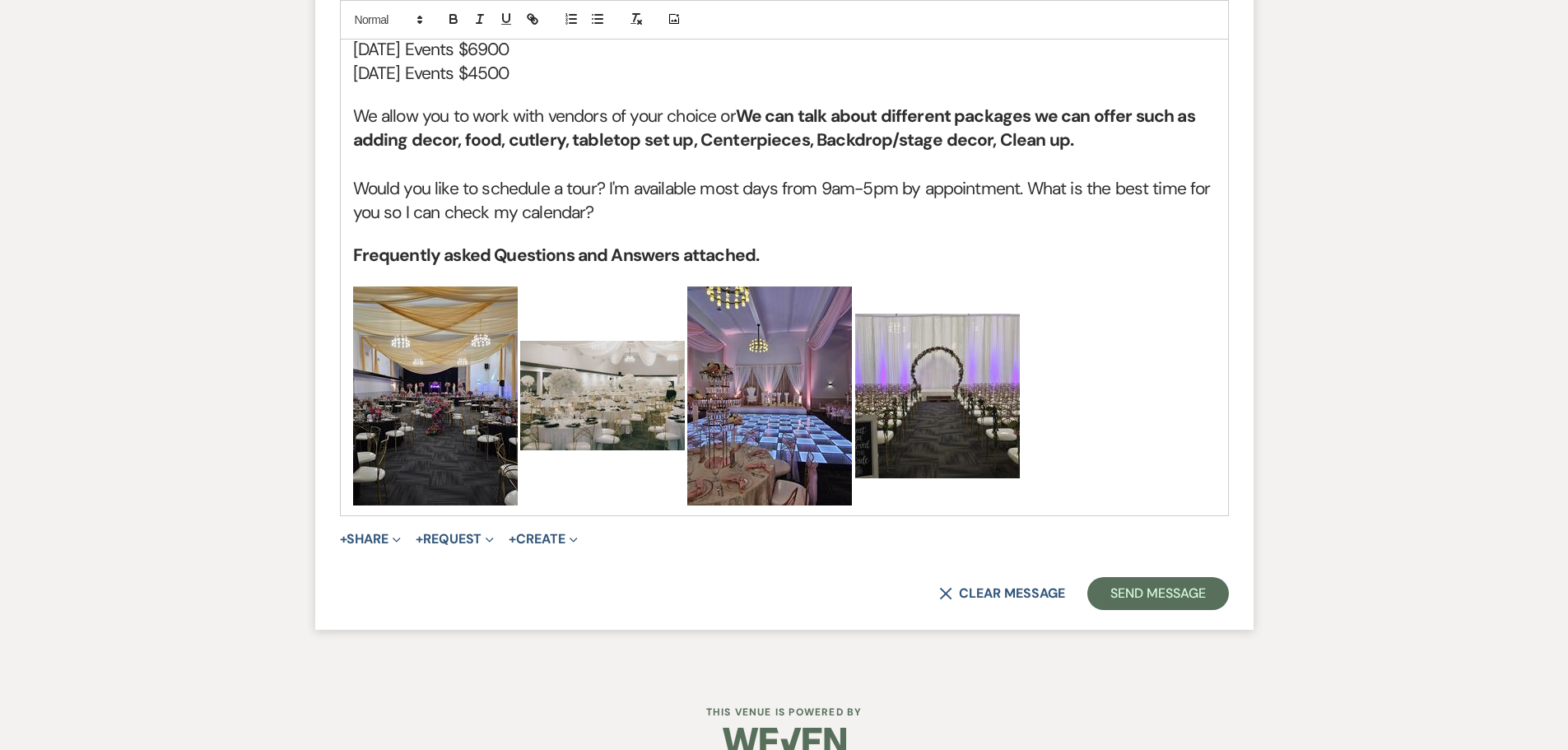
drag, startPoint x: 785, startPoint y: 231, endPoint x: 342, endPoint y: 233, distance: 443.0
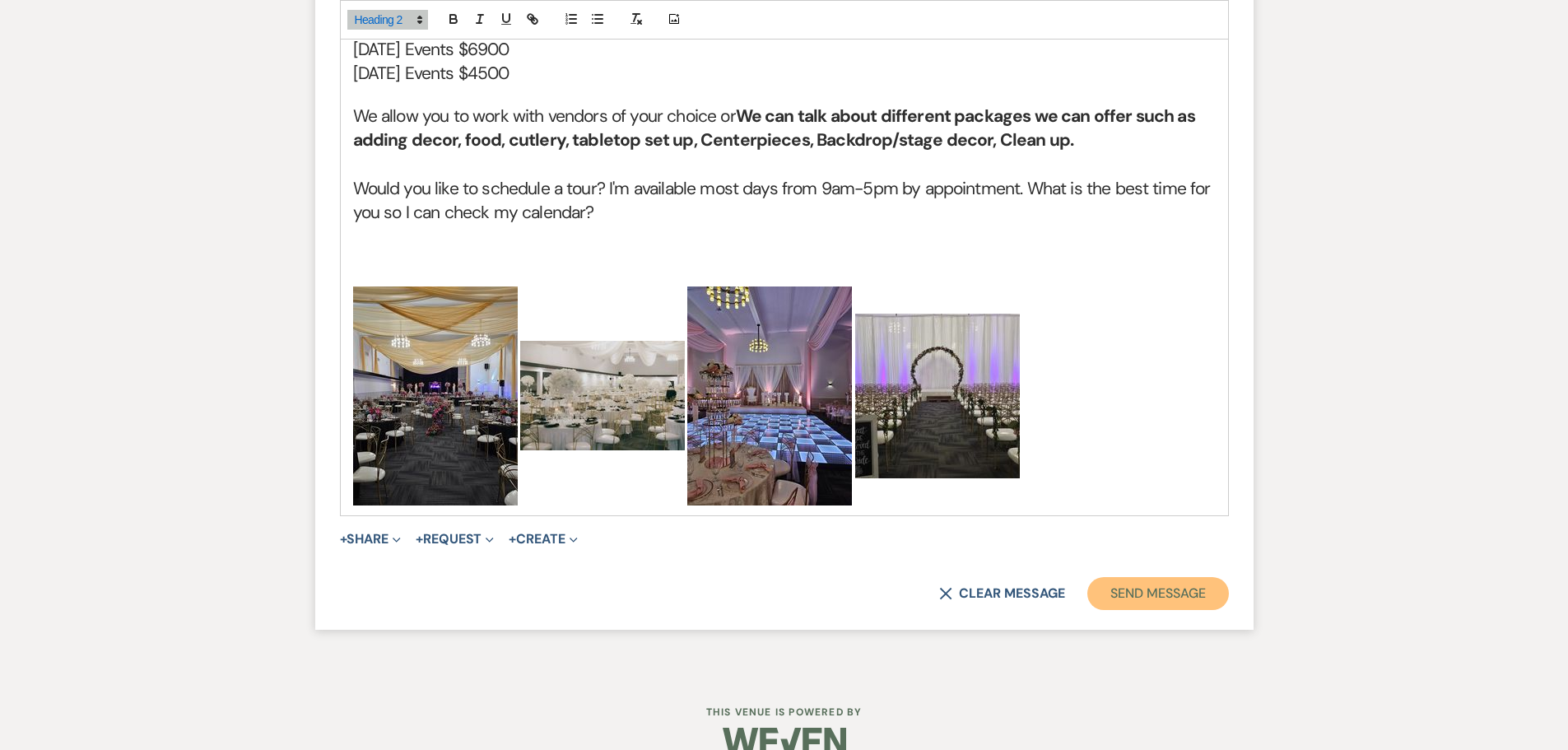
click at [1194, 577] on button "Send Message" at bounding box center [1157, 594] width 141 height 33
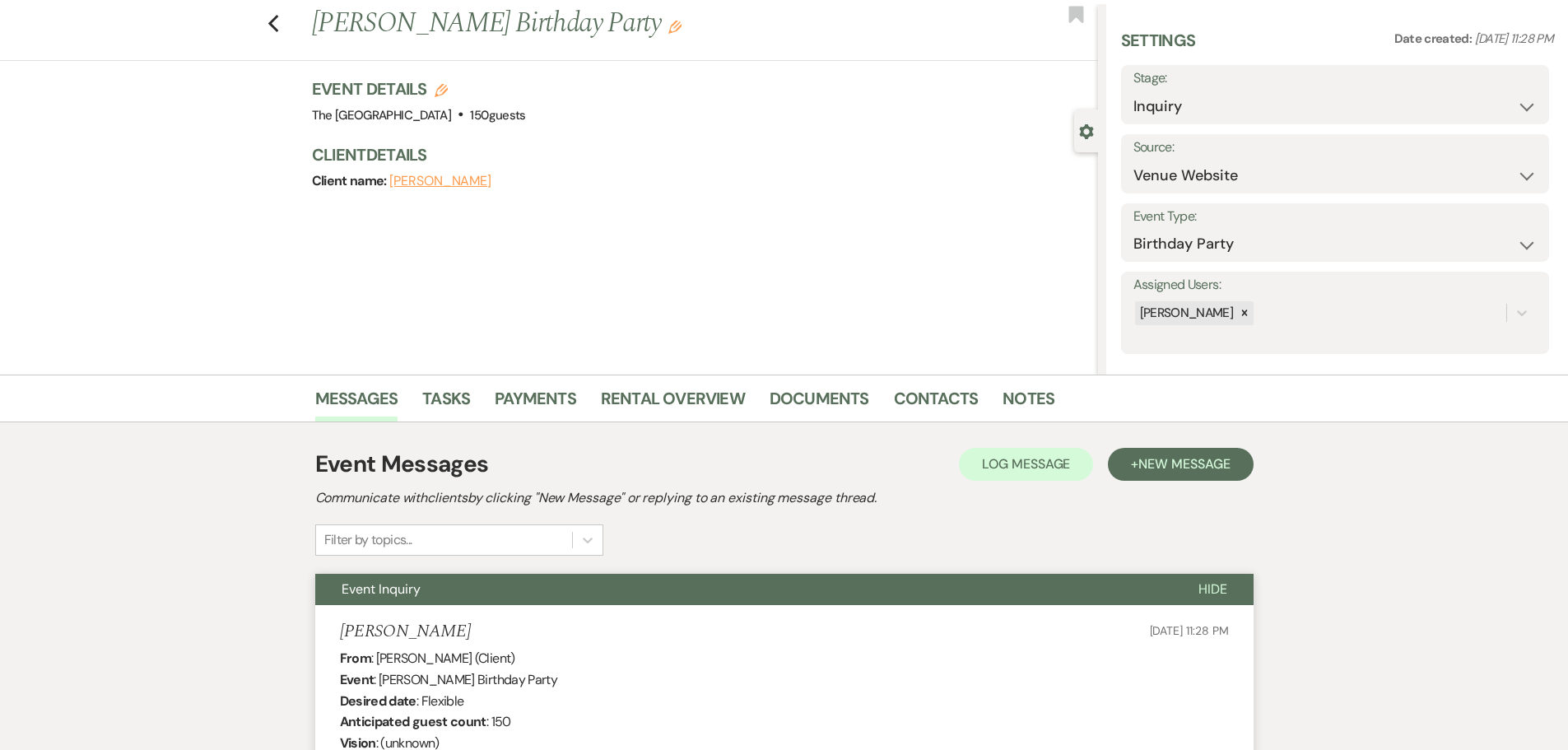
scroll to position [0, 0]
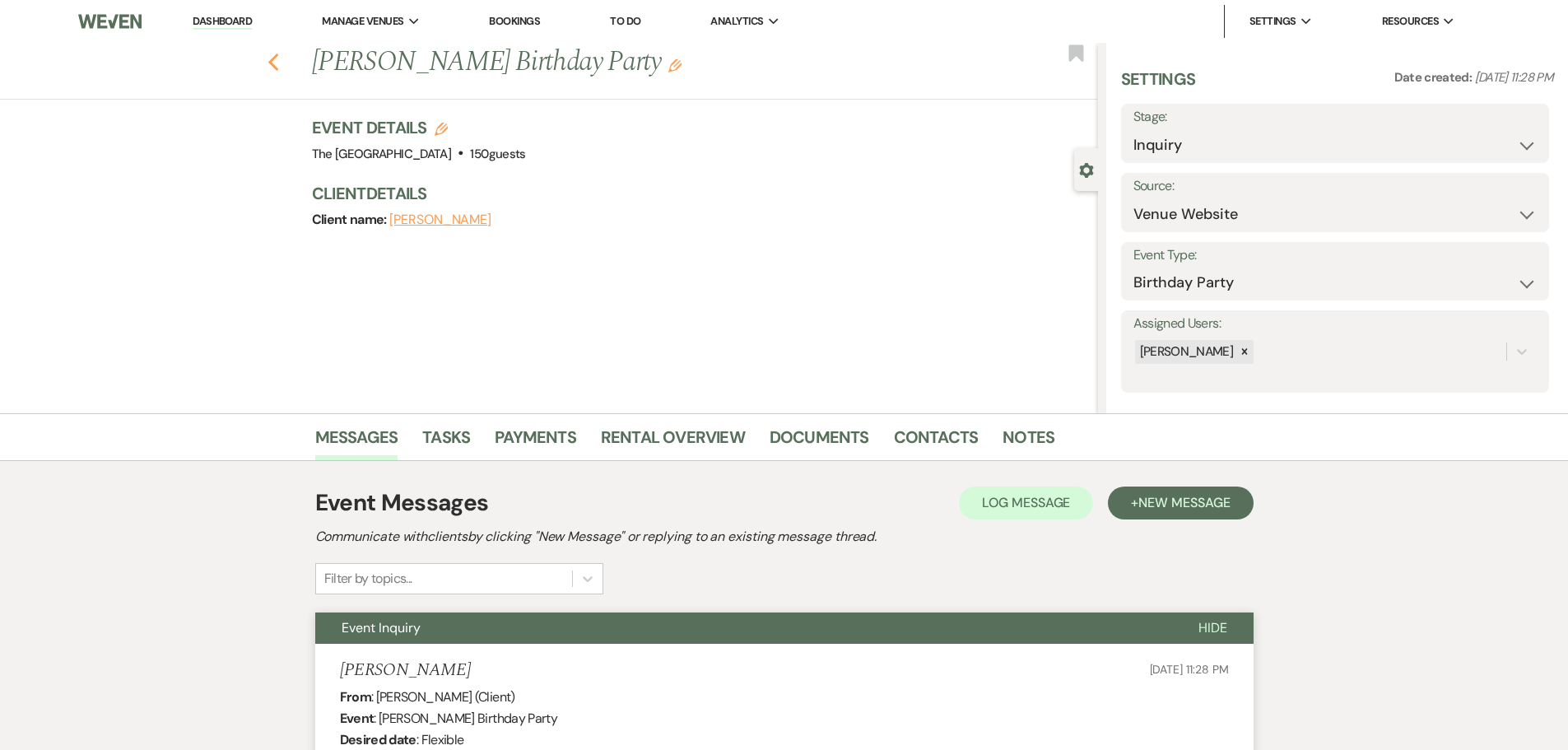
click at [276, 62] on use "button" at bounding box center [273, 62] width 10 height 18
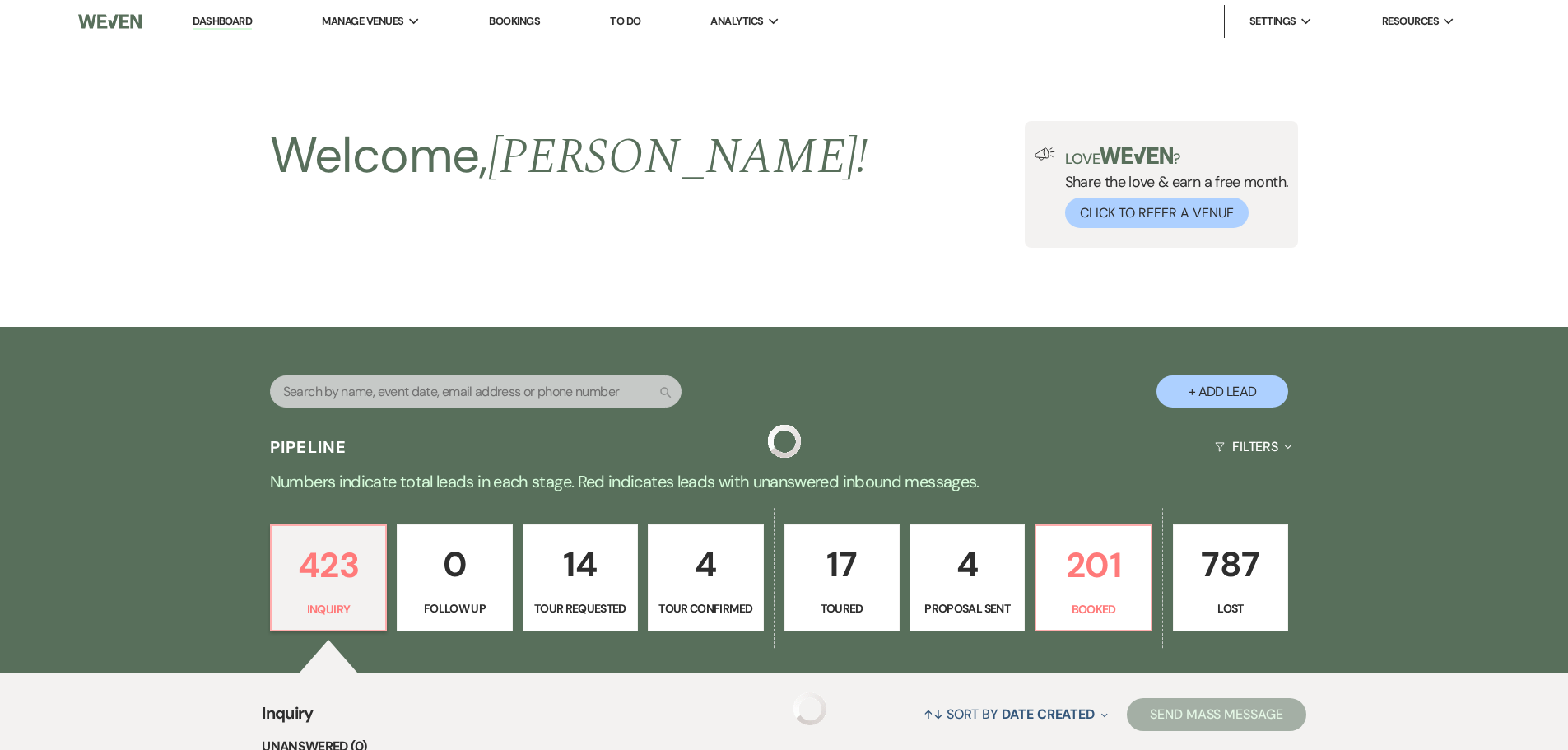
scroll to position [329, 0]
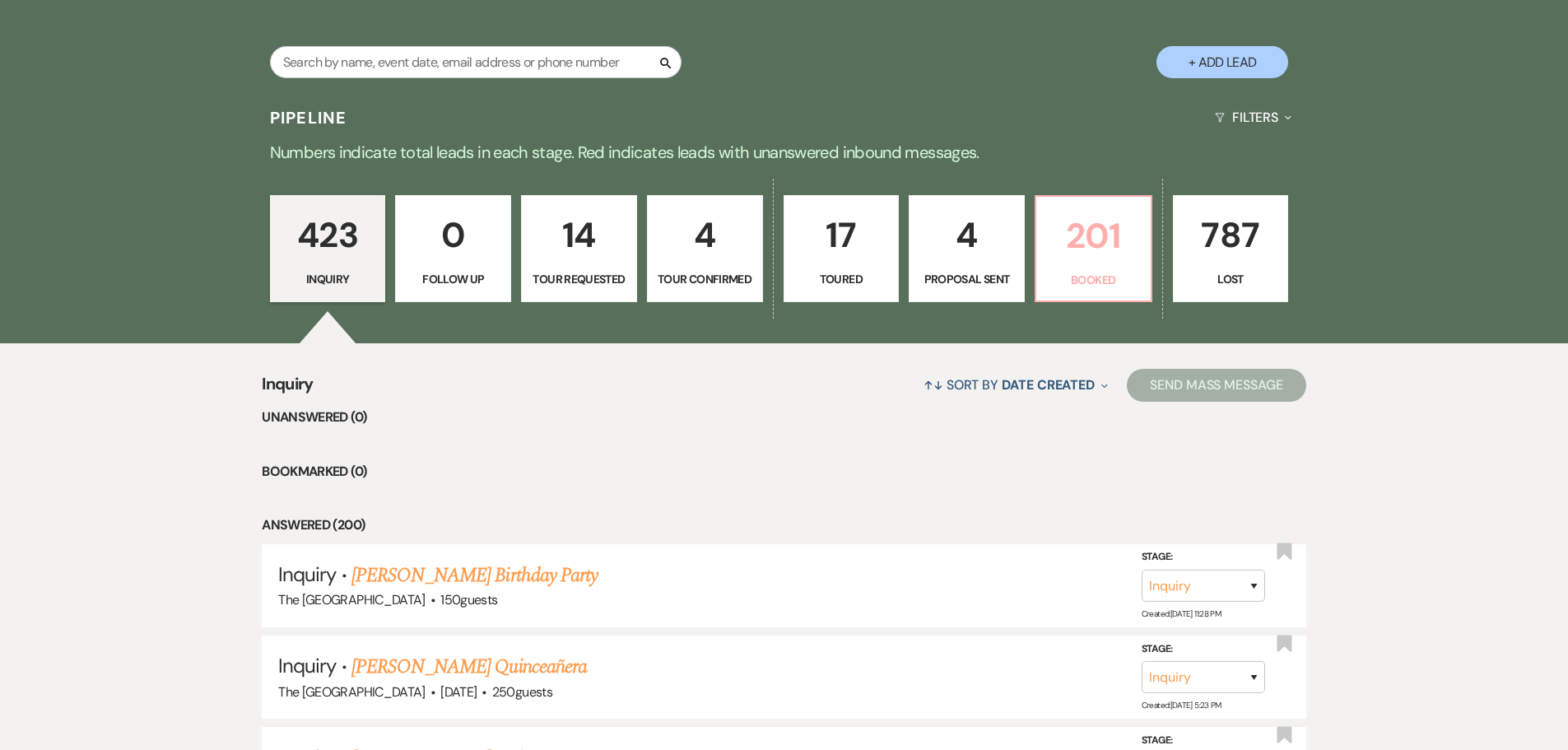
click at [1119, 268] on link "201 Booked" at bounding box center [1093, 249] width 117 height 107
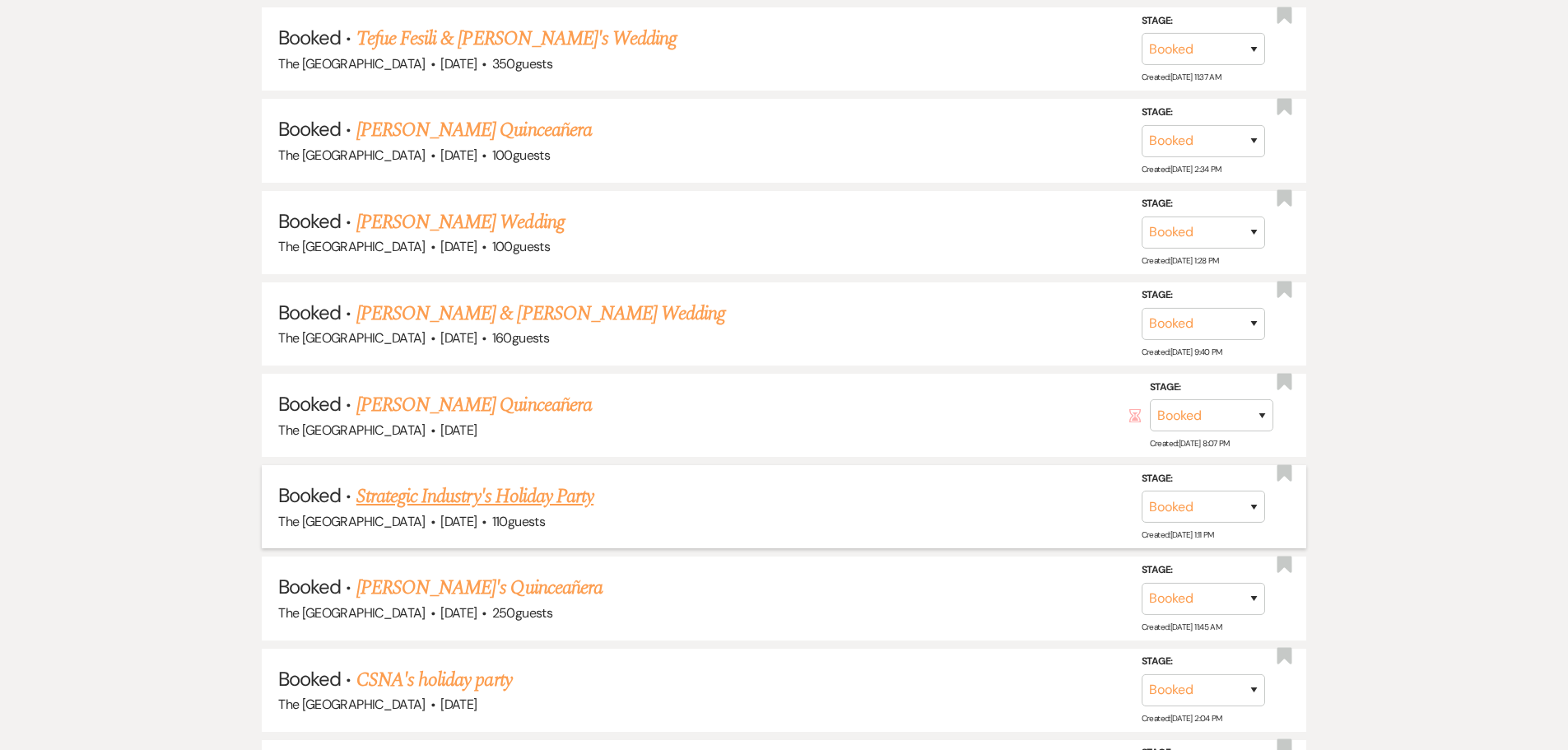
scroll to position [2552, 0]
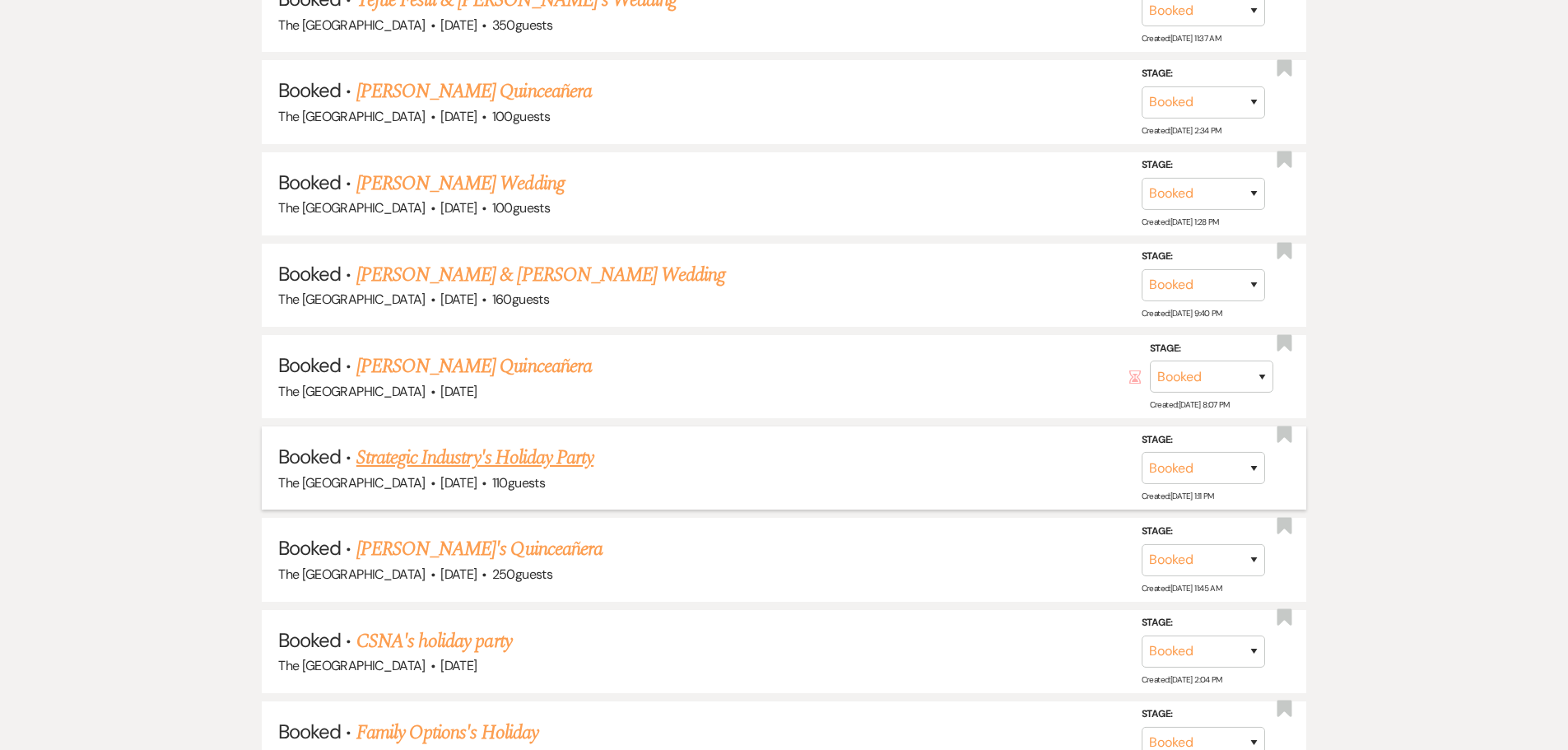
click at [499, 454] on link "Strategic Industry's Holiday Party" at bounding box center [475, 457] width 237 height 29
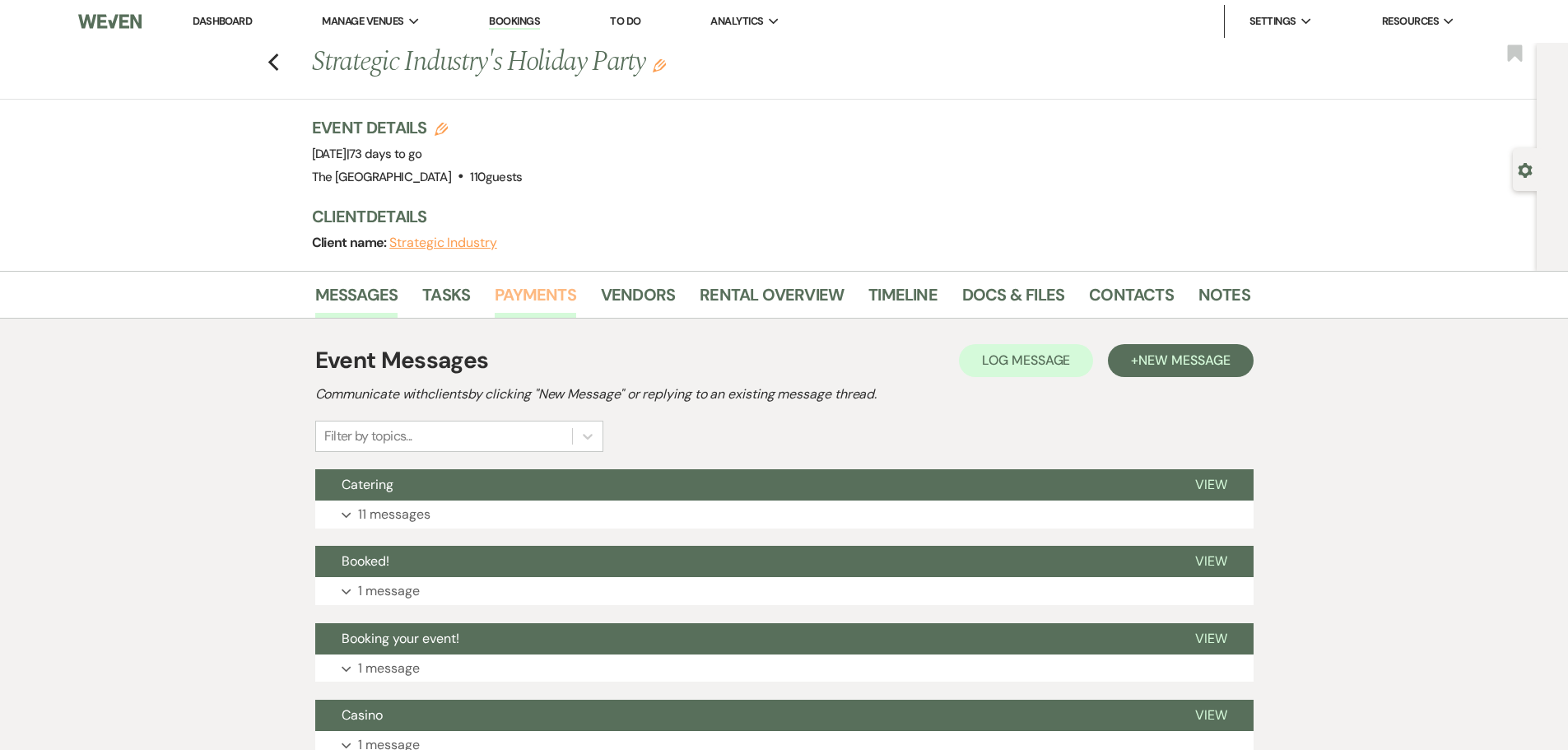
click at [544, 296] on link "Payments" at bounding box center [535, 299] width 81 height 36
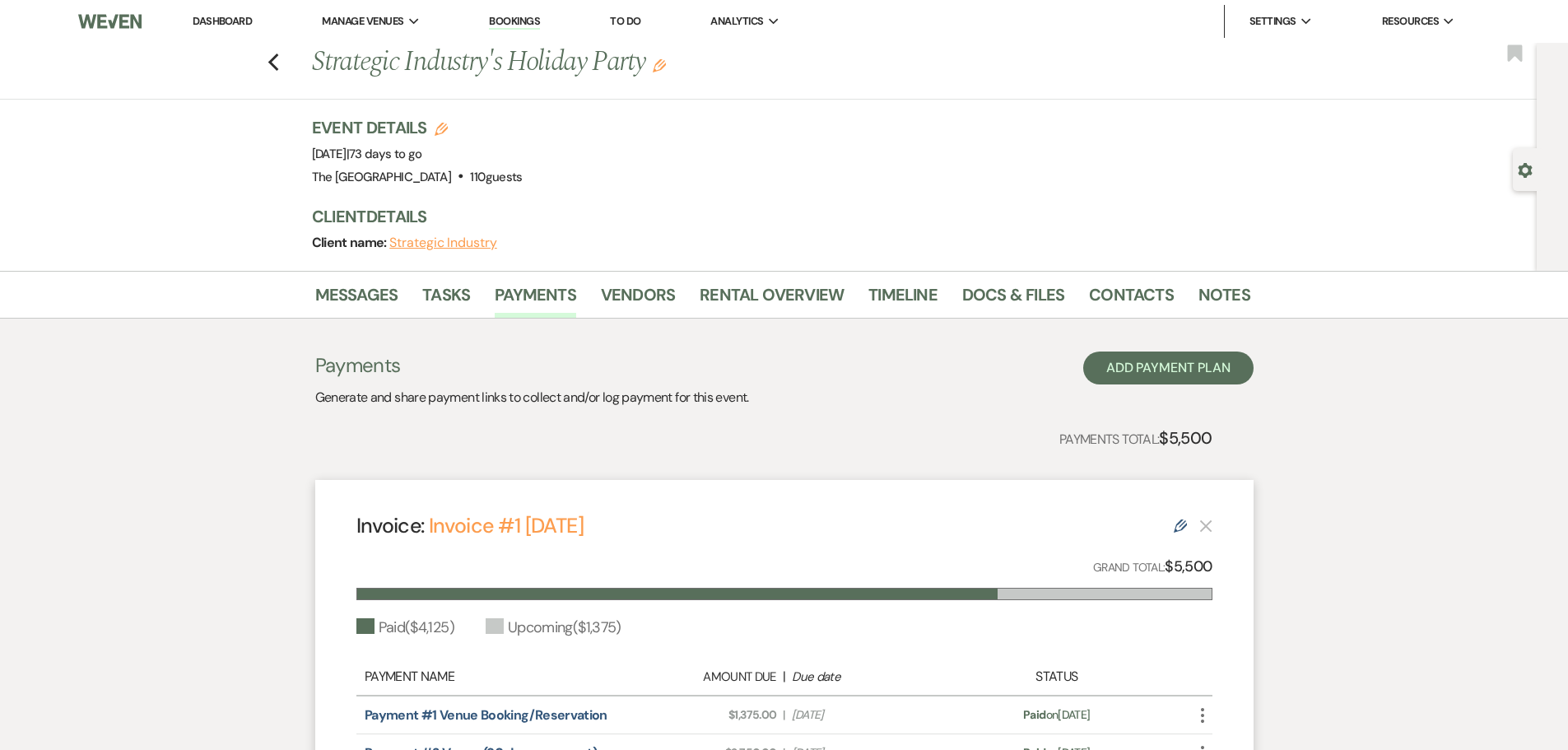
click at [784, 279] on li "Rental Overview" at bounding box center [784, 298] width 169 height 40
click at [784, 293] on link "Rental Overview" at bounding box center [771, 299] width 144 height 36
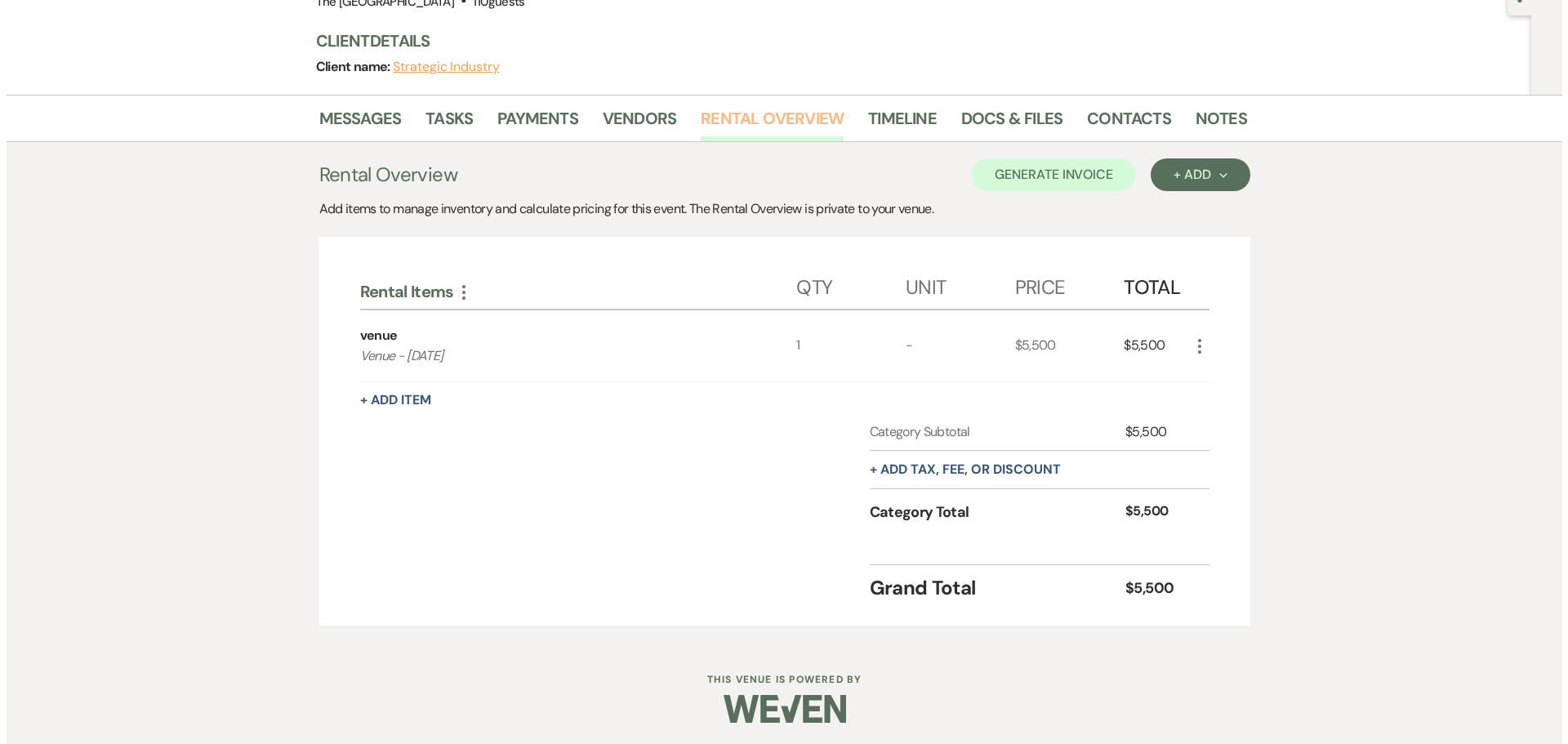
scroll to position [177, 0]
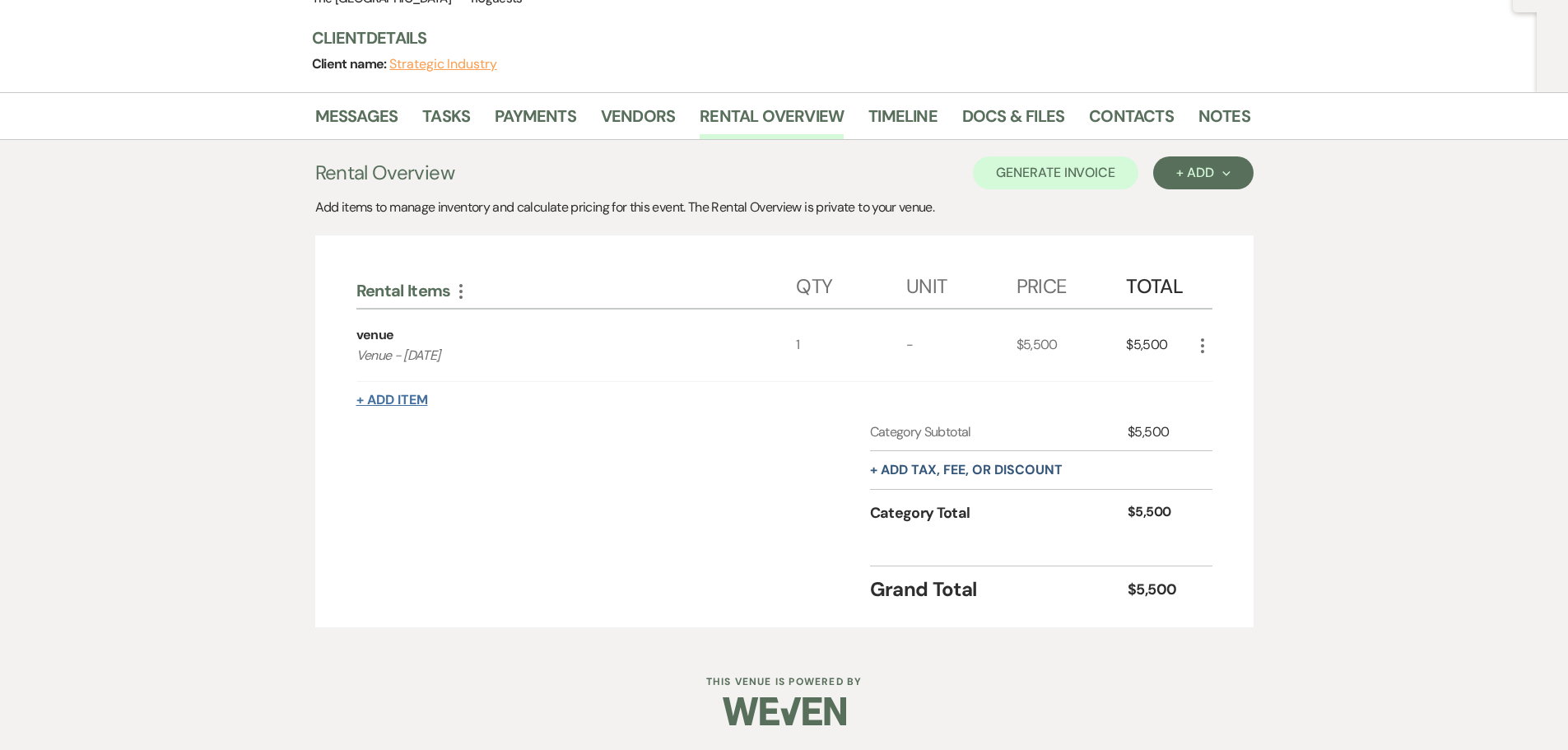
click at [394, 400] on button "+ Add Item" at bounding box center [392, 400] width 72 height 13
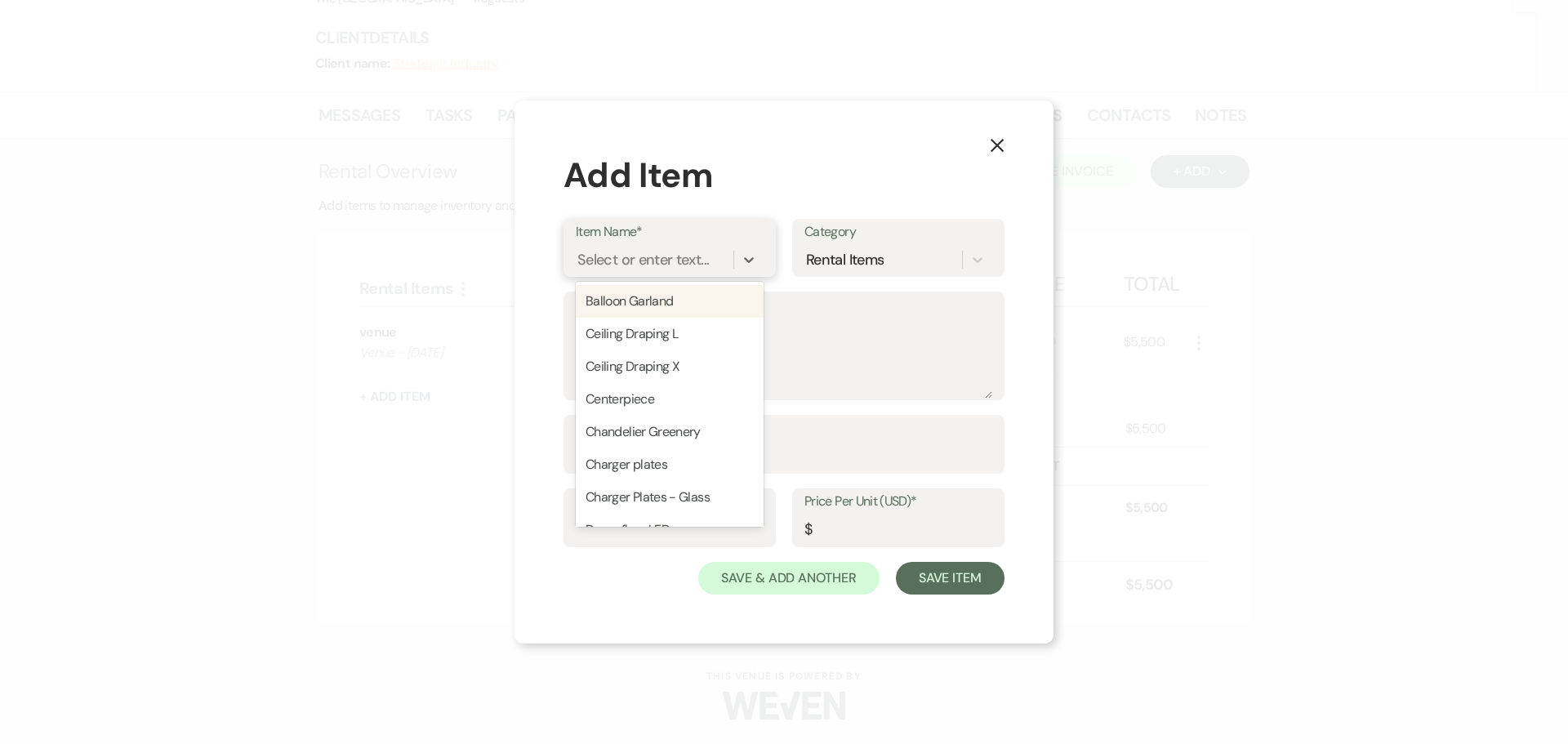
click at [635, 262] on div "Select or enter text..." at bounding box center [643, 260] width 132 height 22
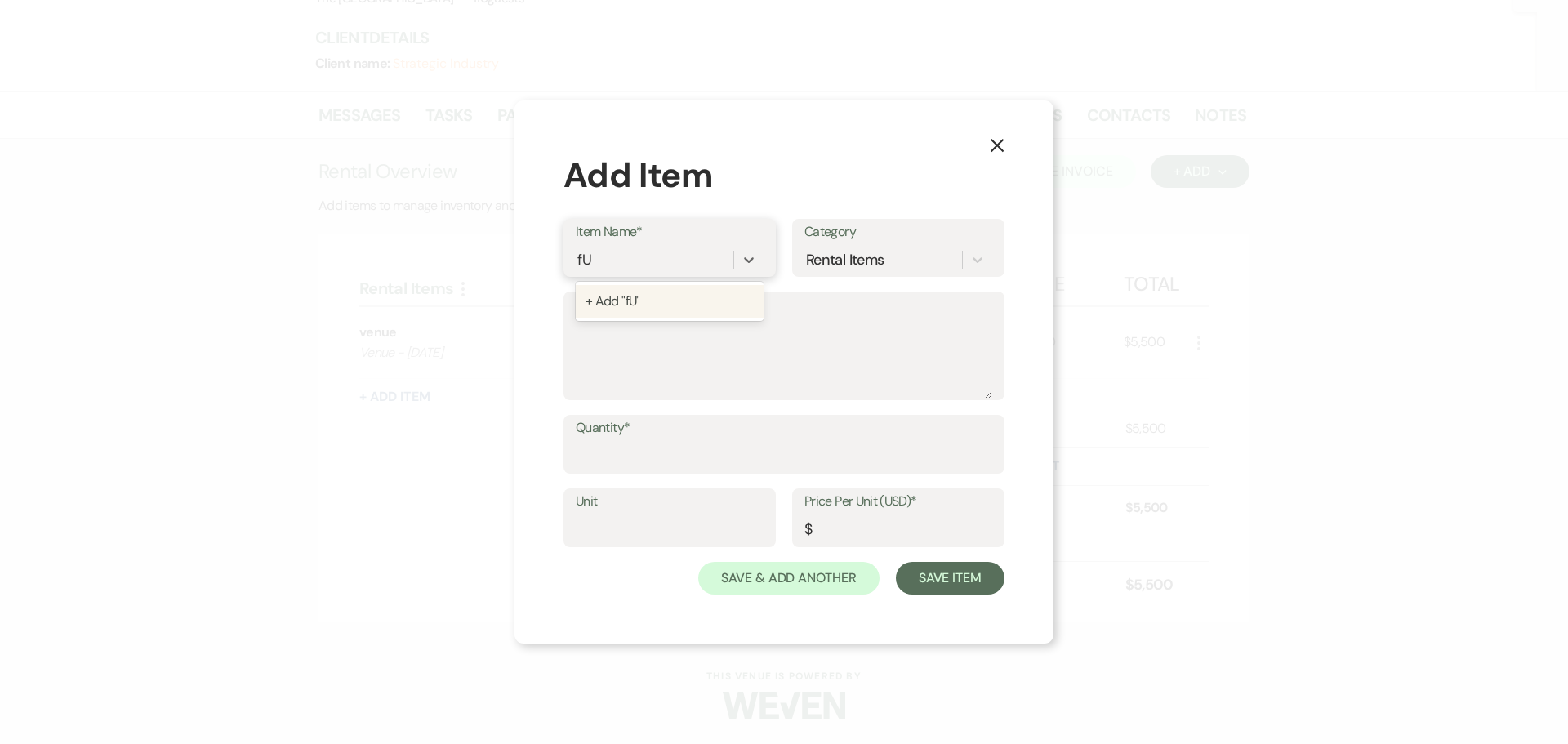
type input "f"
type input "Full-Service Catering"
click at [681, 301] on div "+ Add "Full-Service Catering"" at bounding box center [669, 301] width 188 height 33
click at [659, 336] on textarea "Description" at bounding box center [784, 357] width 416 height 81
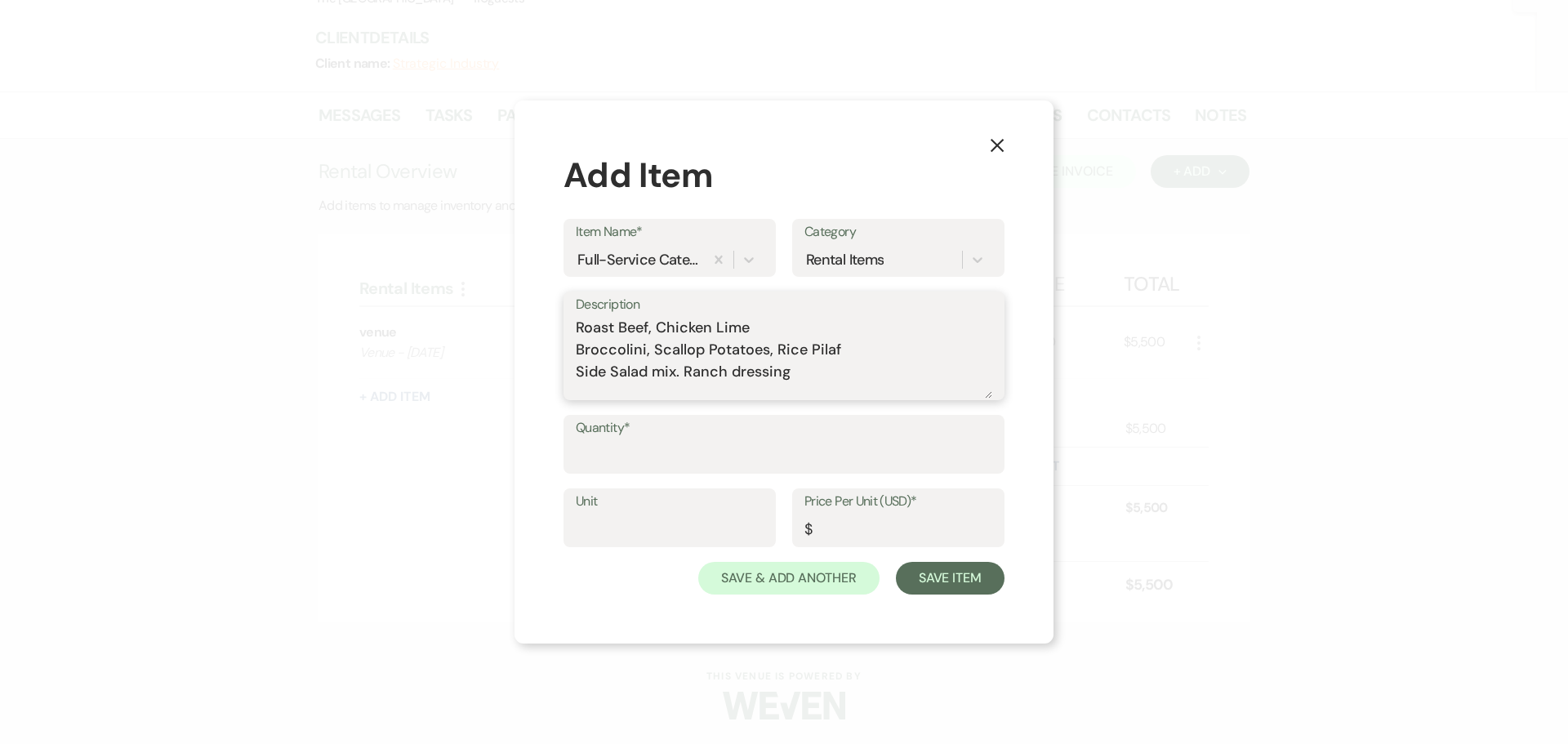
type textarea "Roast Beef, Chicken Lime Broccolini, Scallop Potatoes, Rice Pilaf Side Salad mi…"
click at [598, 456] on input "Quantity*" at bounding box center [784, 455] width 416 height 32
type input "120"
click at [647, 521] on input "Unit" at bounding box center [669, 529] width 188 height 32
type input "120"
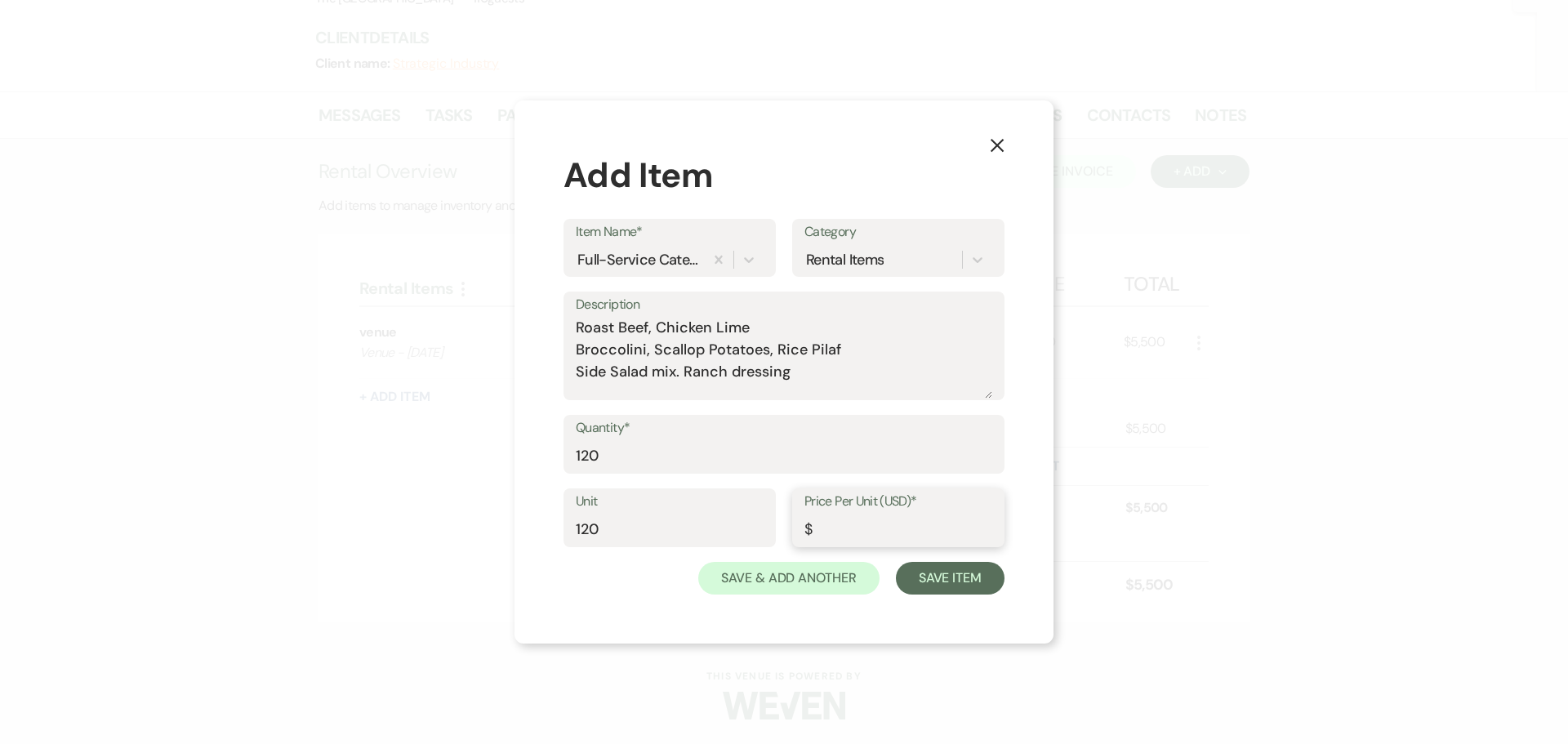
click at [825, 529] on input "Price Per Unit (USD)*" at bounding box center [897, 529] width 188 height 32
type input "14"
click at [949, 576] on button "Save Item" at bounding box center [950, 578] width 109 height 33
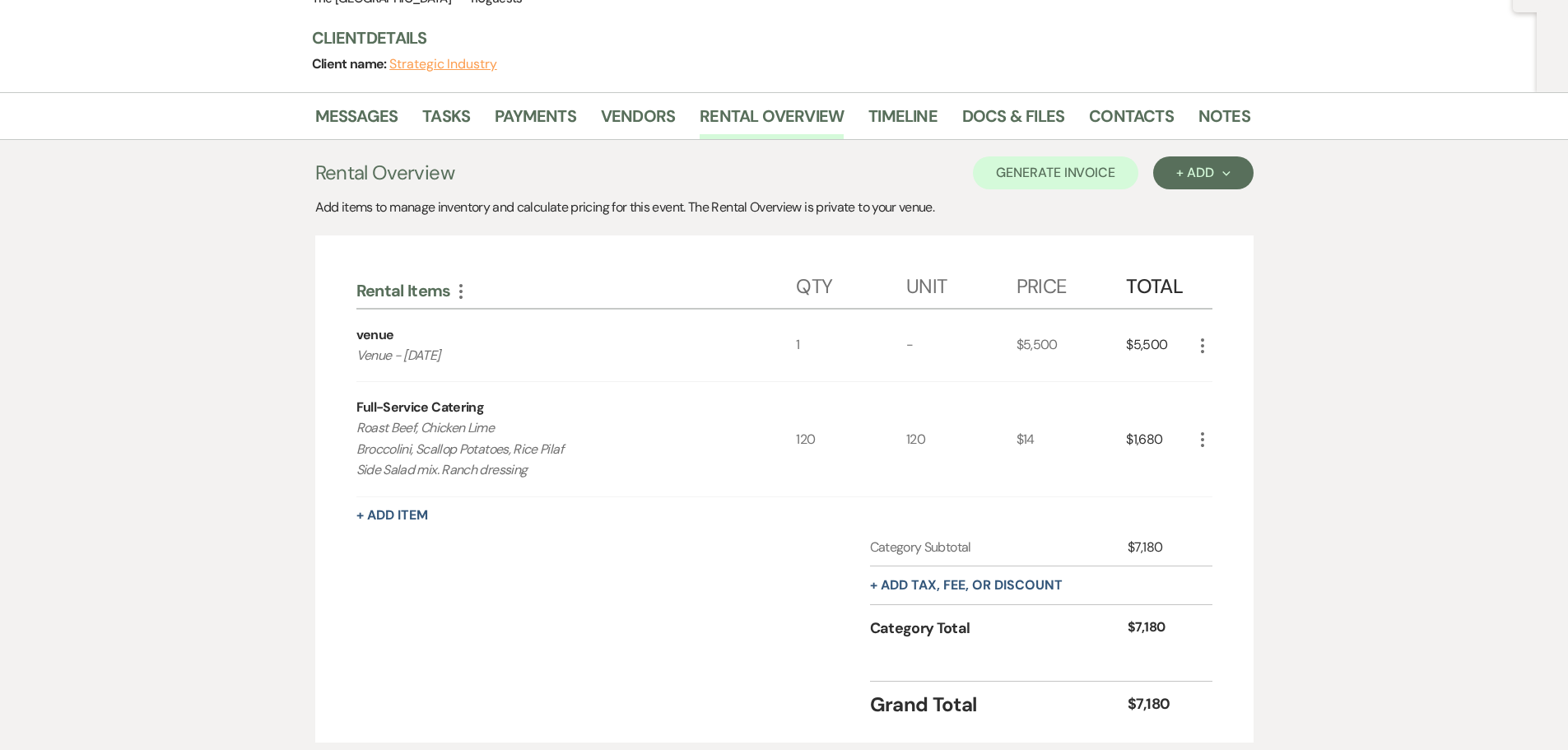
click at [1200, 436] on icon "More" at bounding box center [1202, 439] width 20 height 20
click at [1220, 467] on button "Pencil Edit" at bounding box center [1235, 471] width 85 height 27
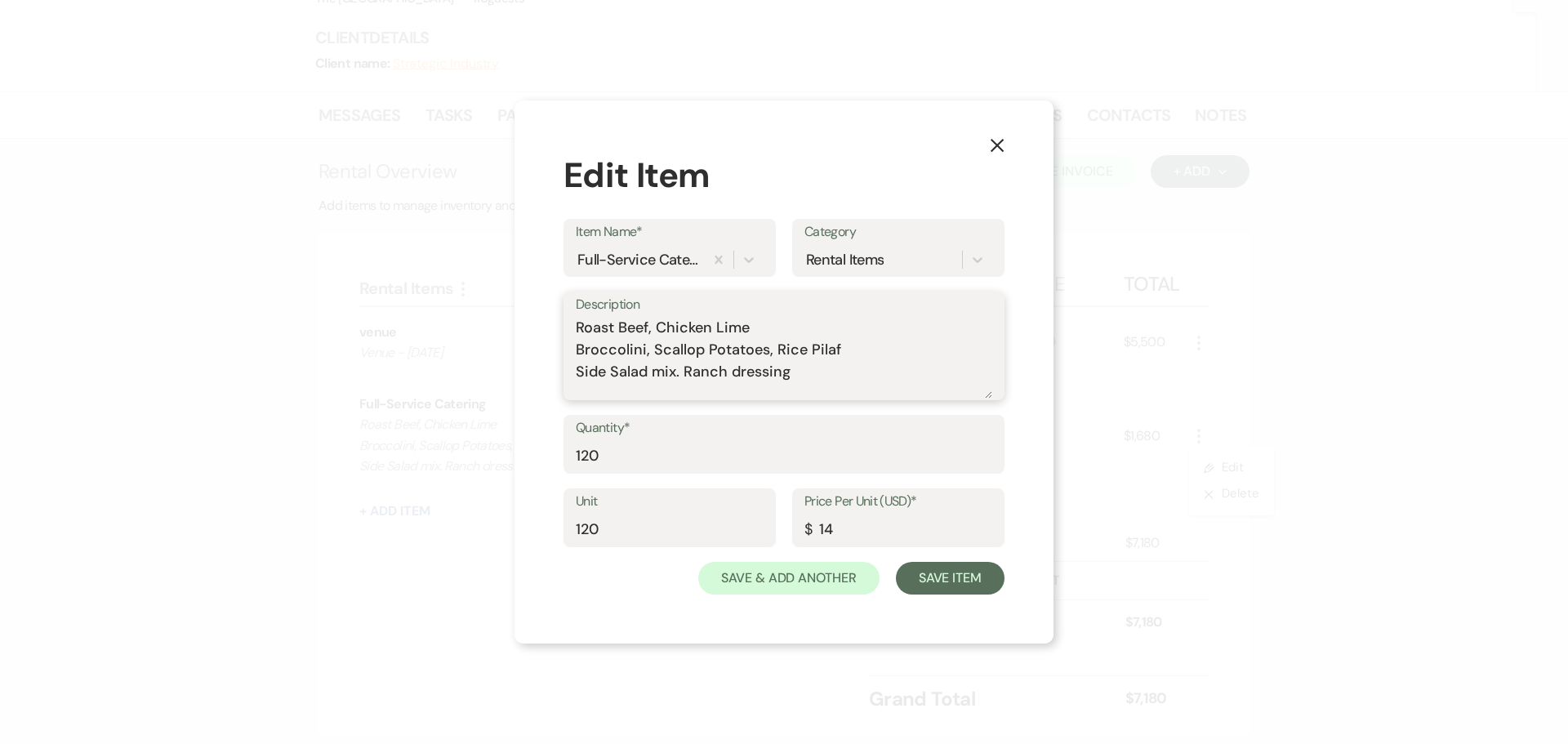
click at [805, 379] on textarea "Roast Beef, Chicken Lime Broccolini, Scallop Potatoes, Rice Pilaf Side Salad mi…" at bounding box center [784, 357] width 416 height 81
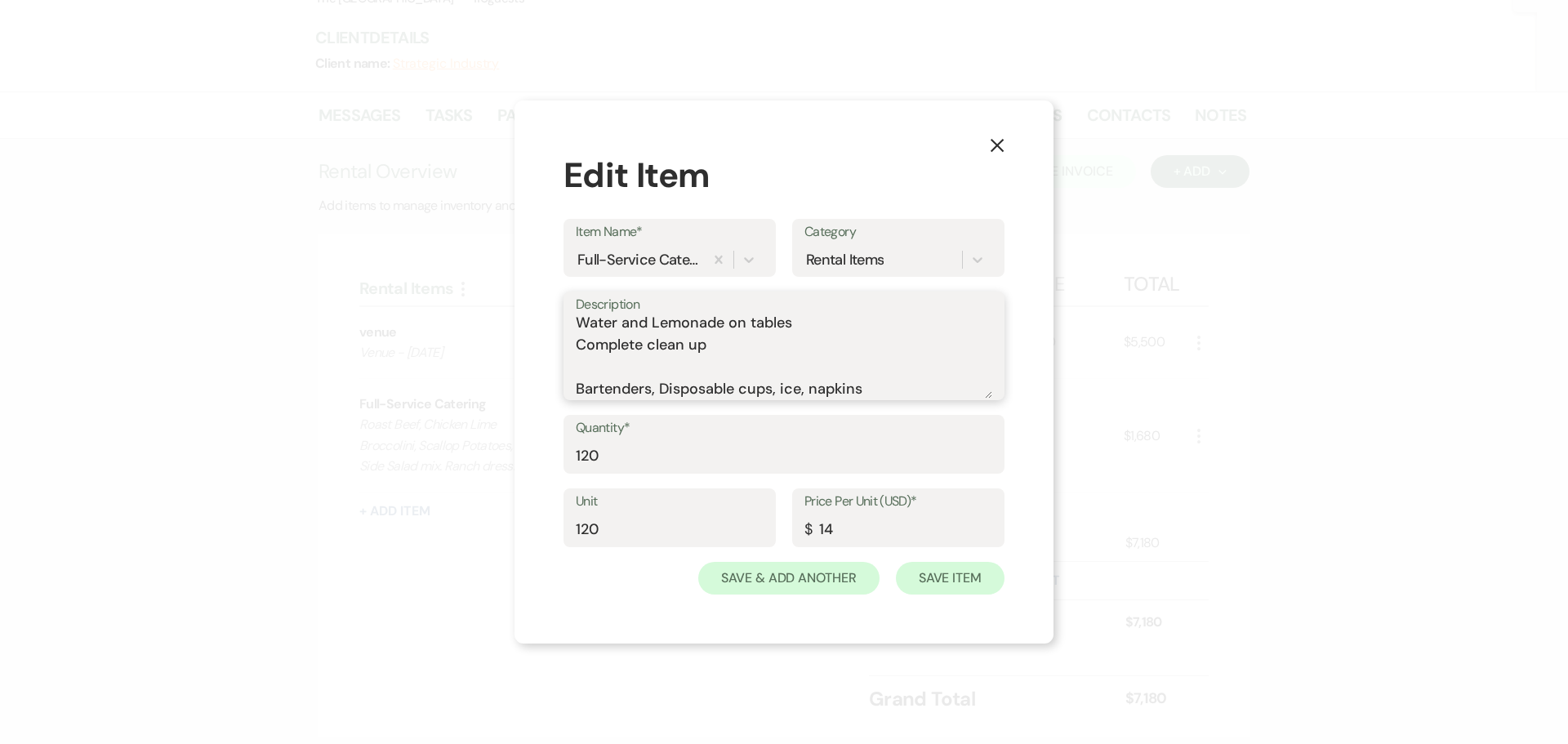
type textarea "Roast Beef, Chicken Lime Broccolini, Scallop Potatoes, Rice Pilaf Side Salad mi…"
click at [922, 572] on button "Save Item" at bounding box center [950, 578] width 109 height 33
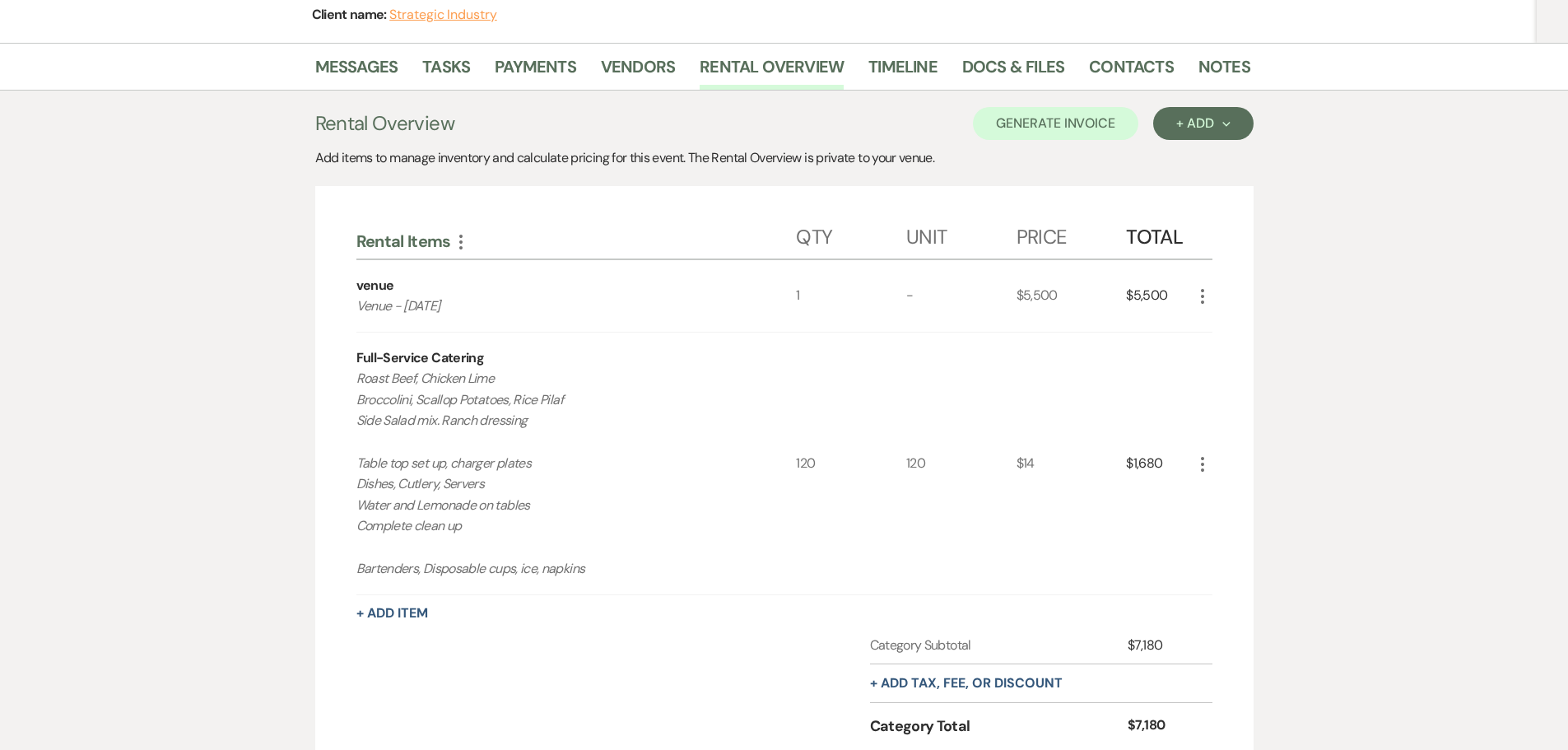
scroll to position [14, 0]
